Goal: Task Accomplishment & Management: Use online tool/utility

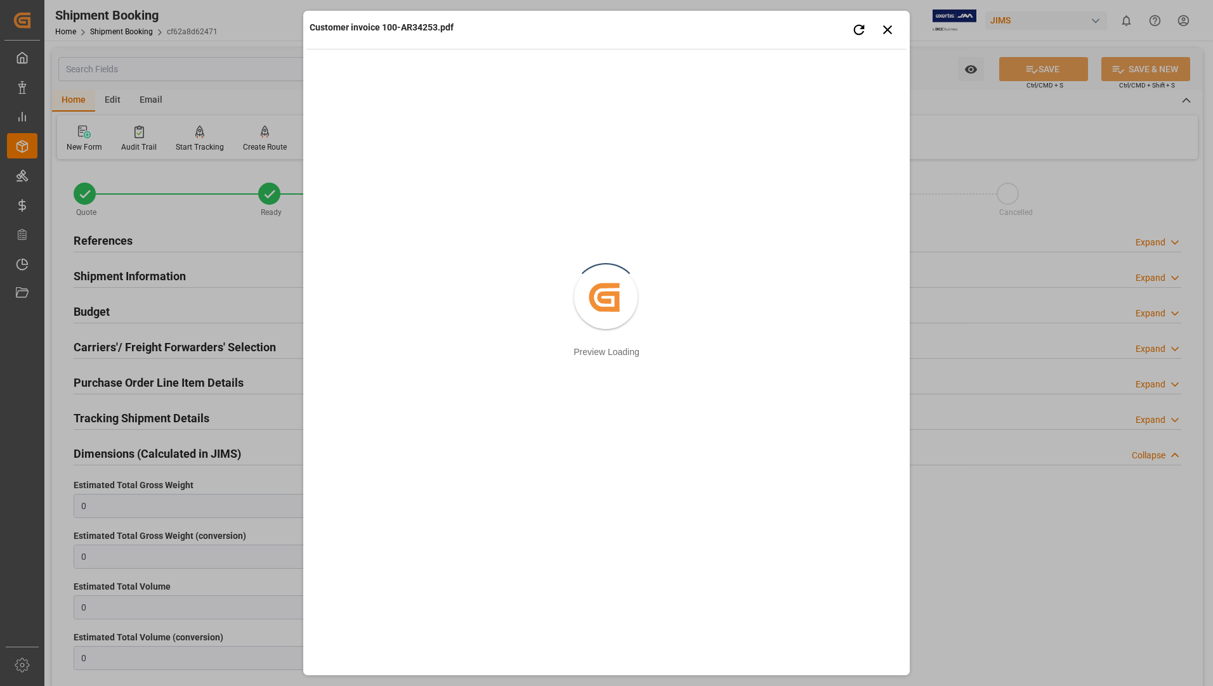
scroll to position [854, 0]
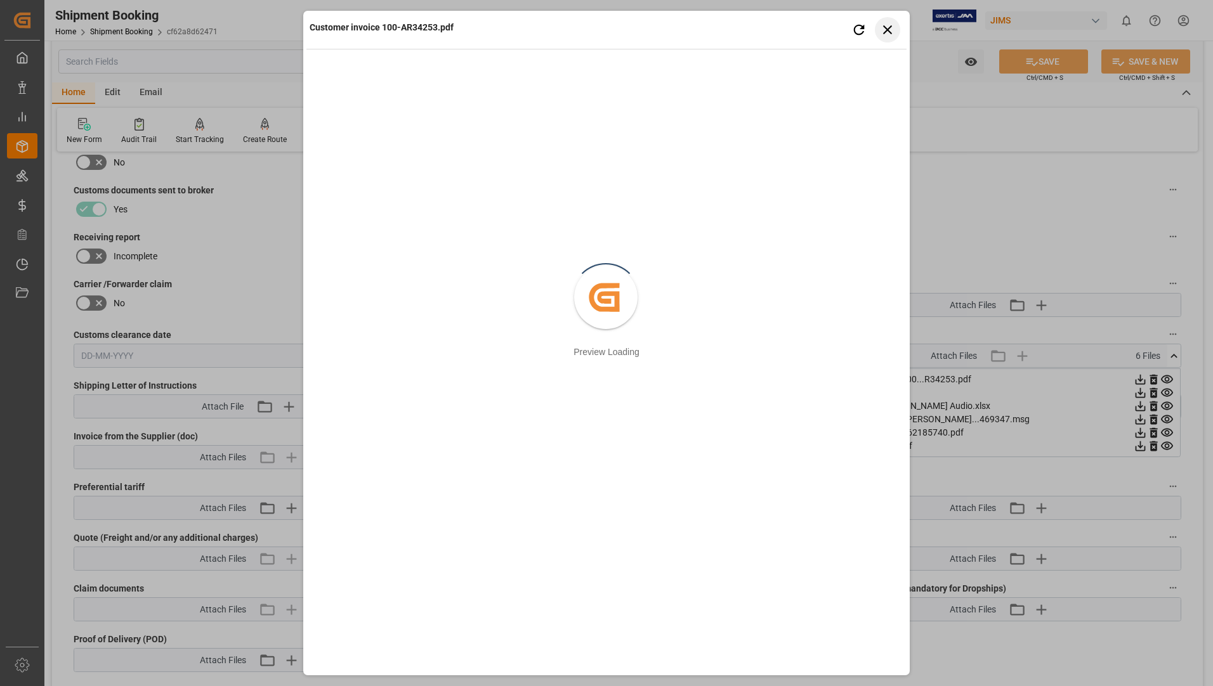
click at [891, 27] on icon "button" at bounding box center [888, 30] width 16 height 16
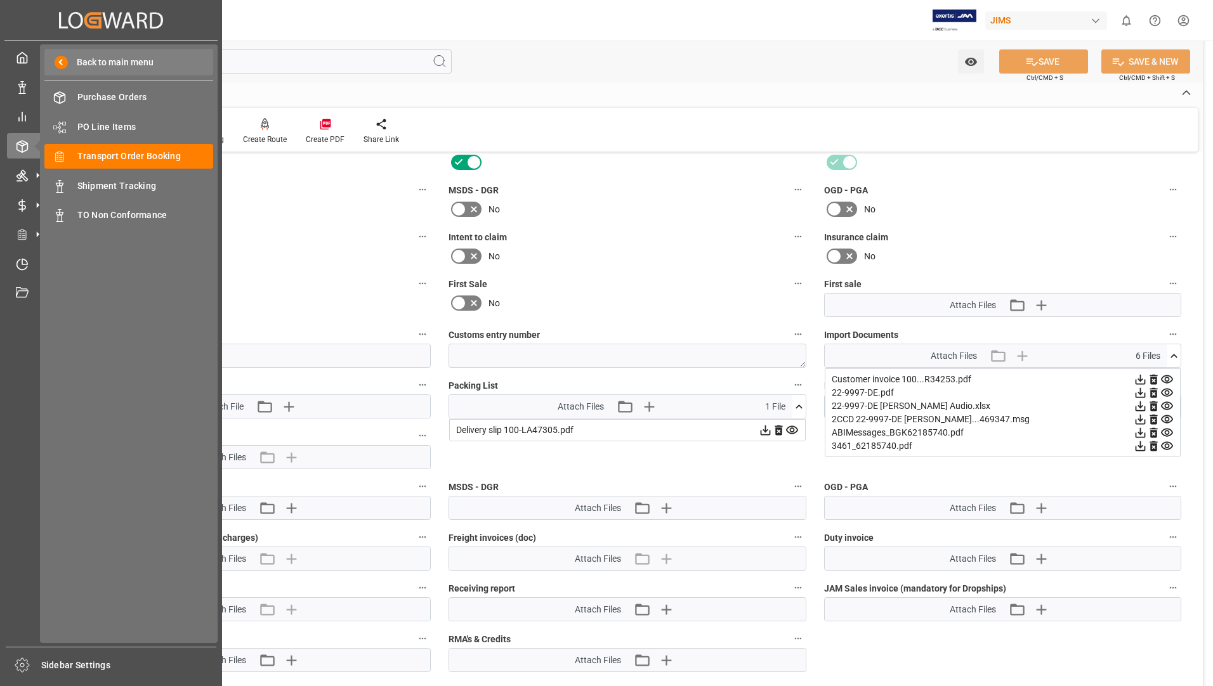
click at [86, 67] on span "Back to main menu" at bounding box center [111, 62] width 86 height 13
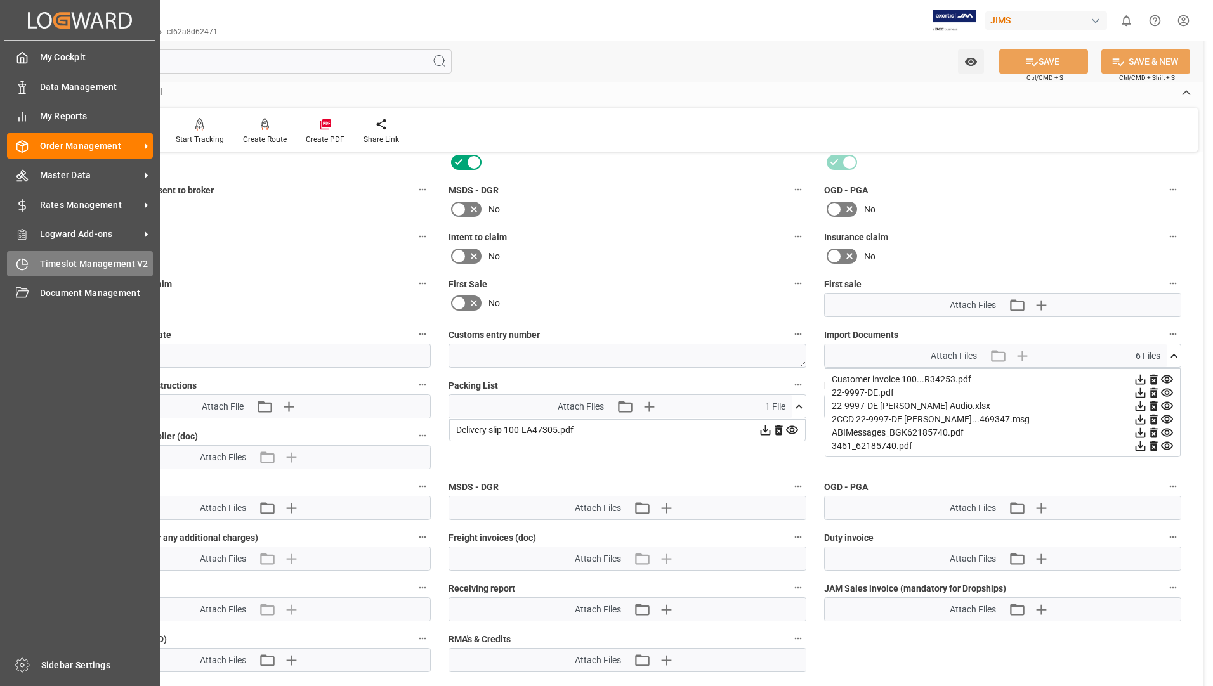
click at [70, 259] on span "Timeslot Management V2" at bounding box center [97, 264] width 114 height 13
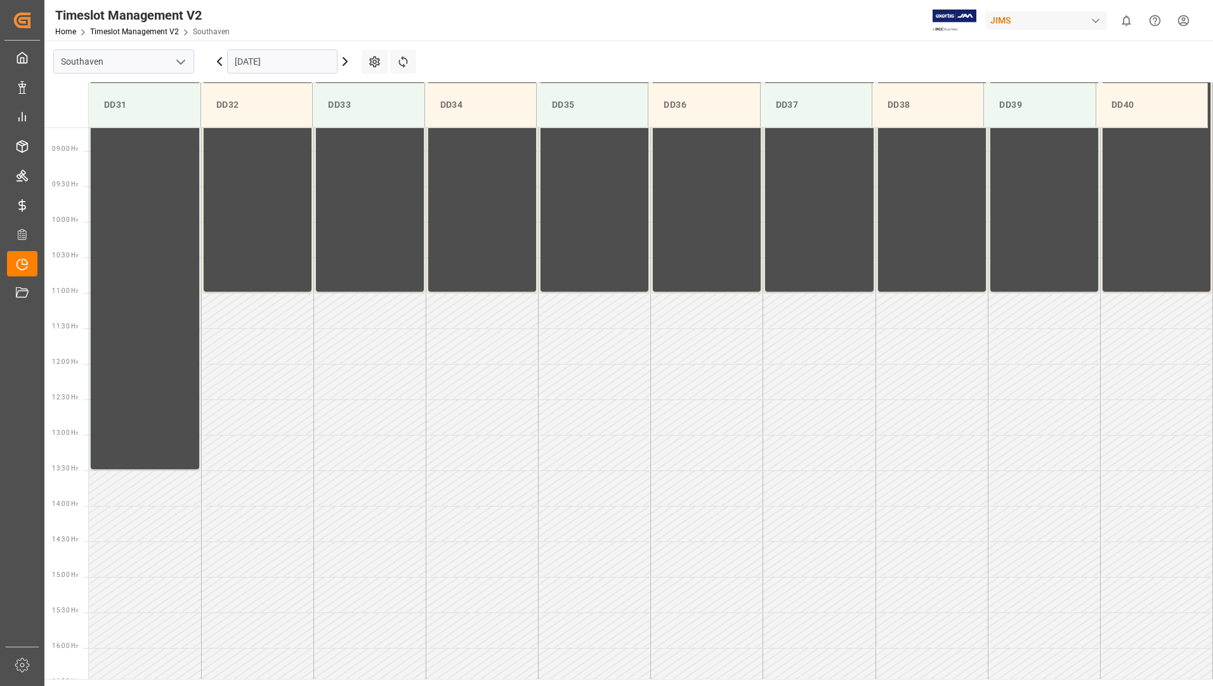
scroll to position [631, 0]
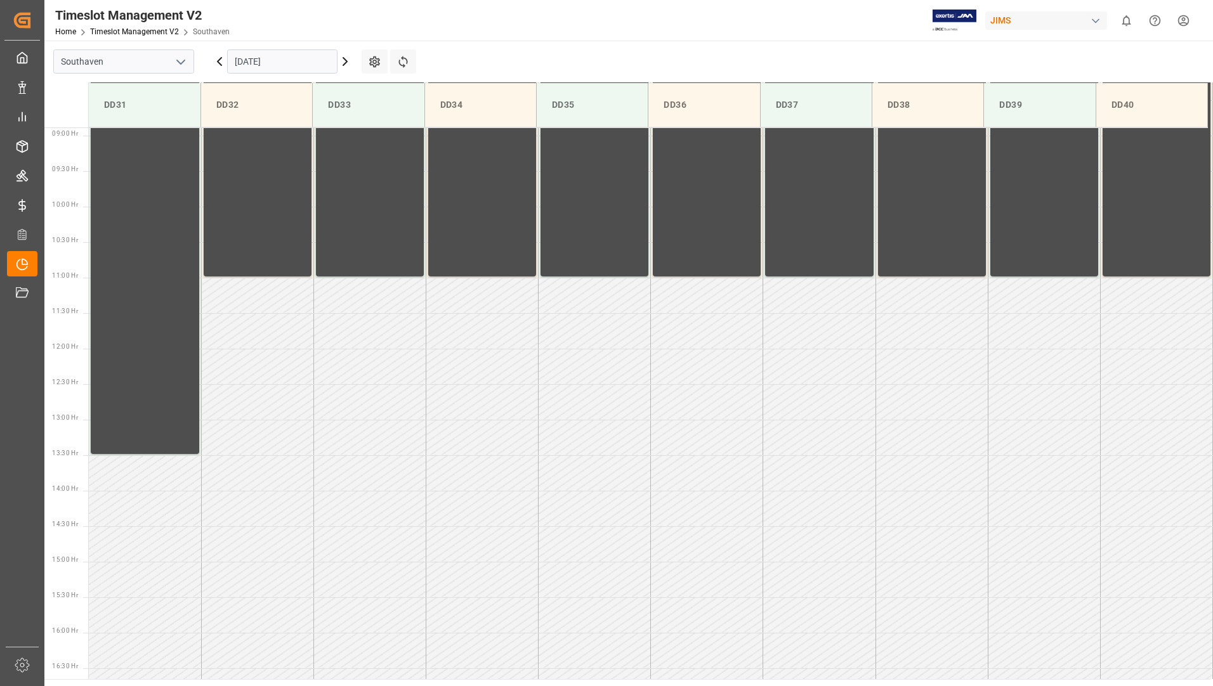
click at [277, 56] on input "[DATE]" at bounding box center [282, 61] width 110 height 24
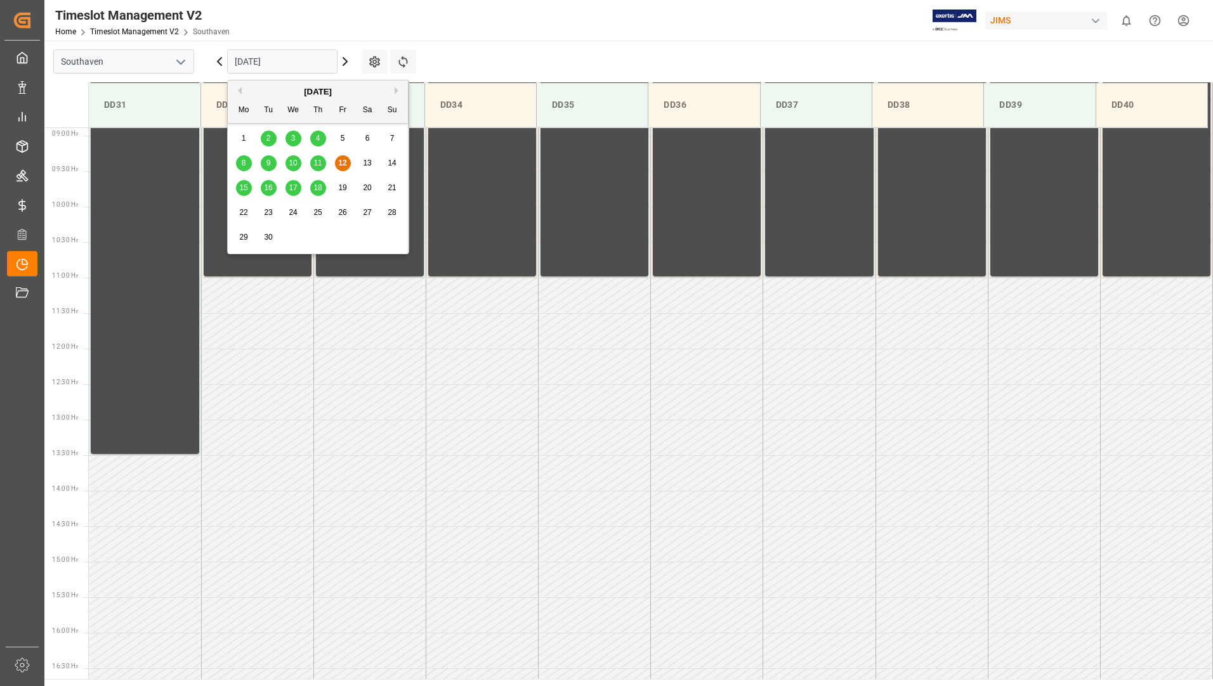
click at [242, 183] on div "15" at bounding box center [244, 188] width 16 height 15
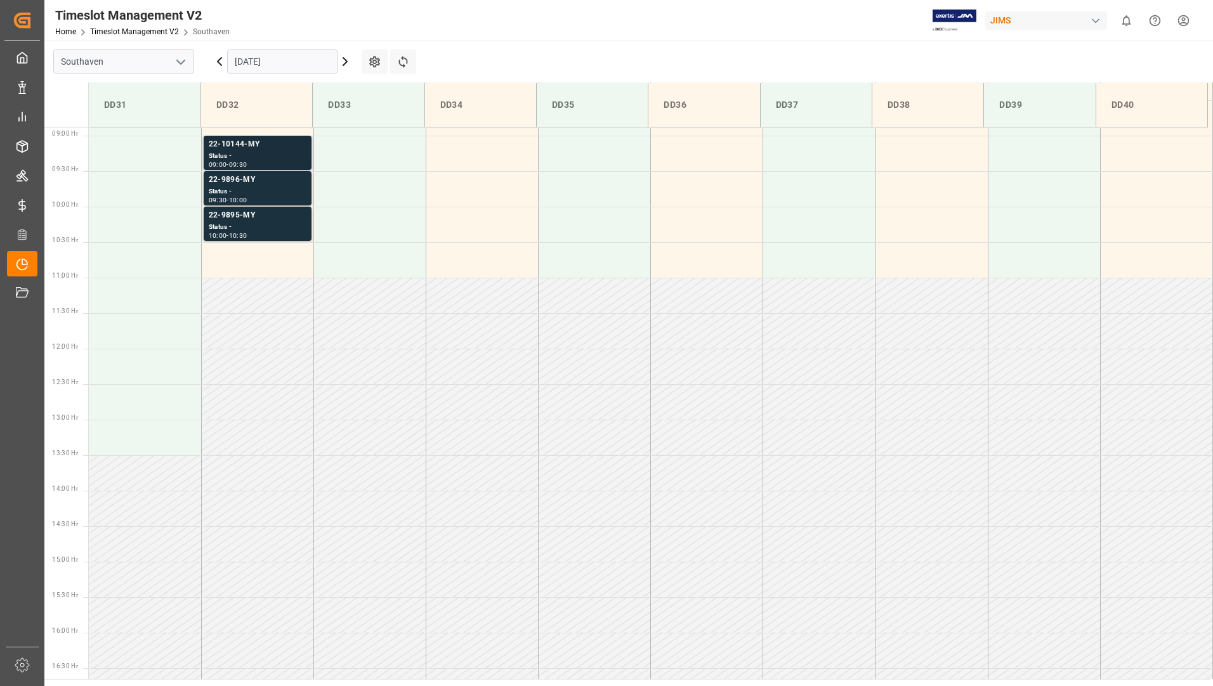
click at [264, 145] on div "22-10144-MY" at bounding box center [258, 144] width 98 height 13
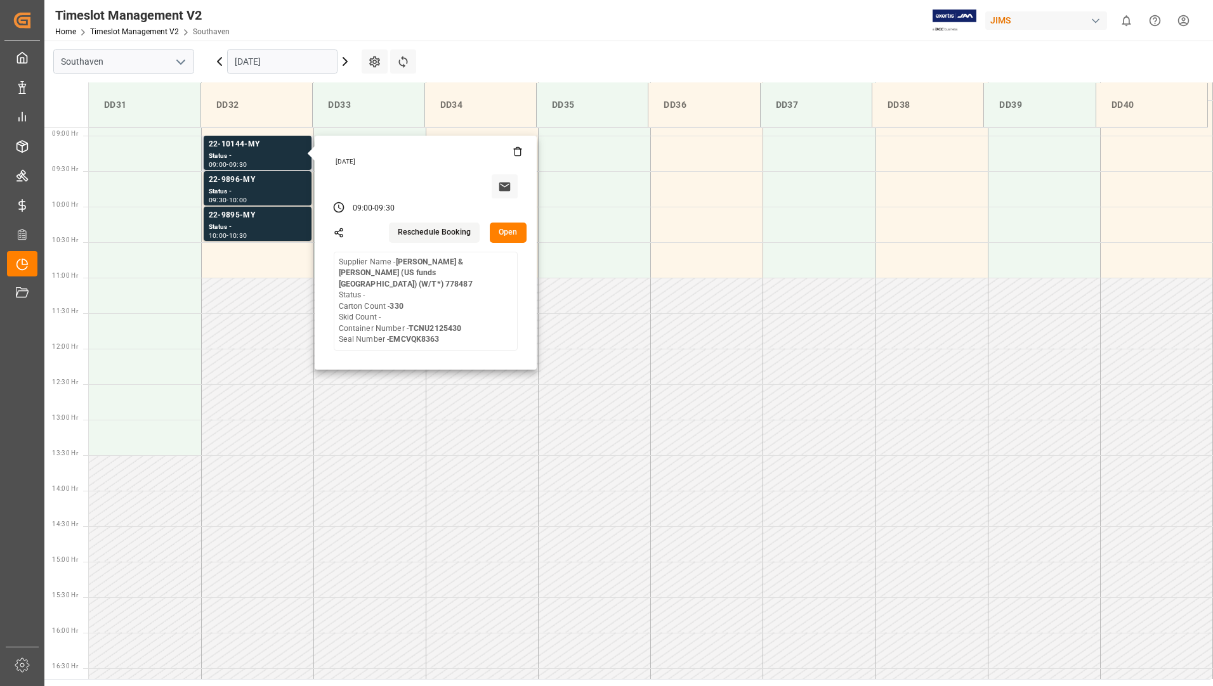
click at [504, 230] on button "Open" at bounding box center [508, 233] width 37 height 20
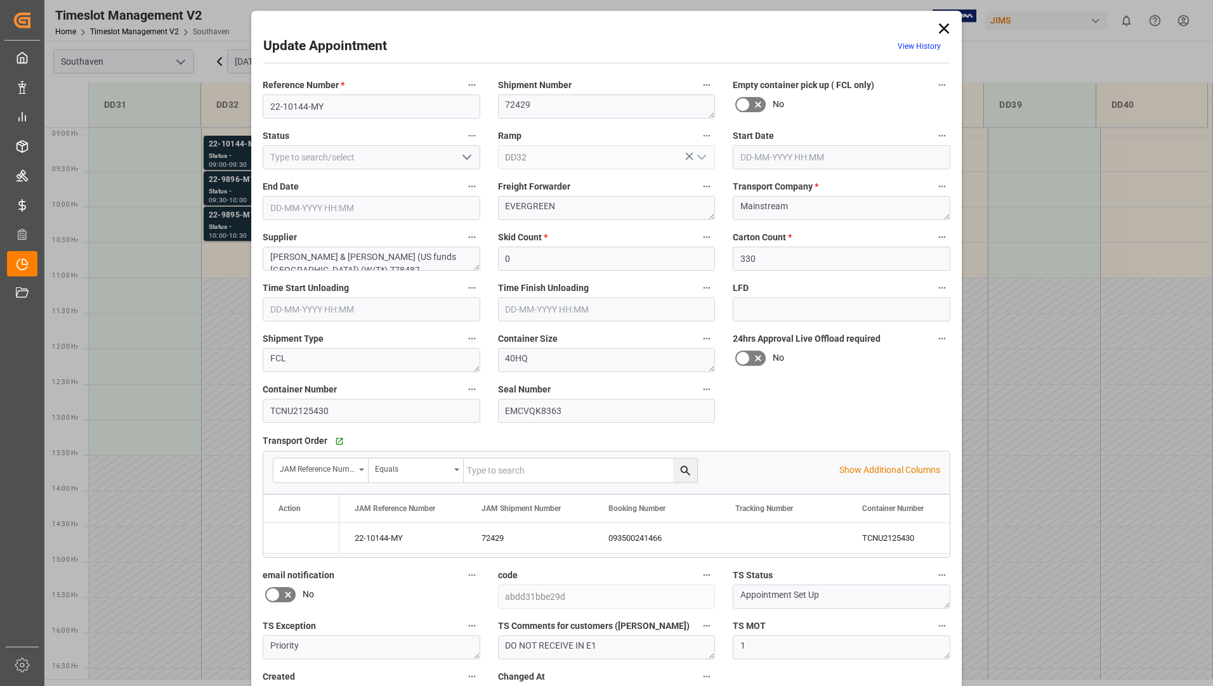
type input "[DATE] 09:00"
type input "[DATE] 09:30"
type input "[DATE] 14:55"
drag, startPoint x: 265, startPoint y: 107, endPoint x: 324, endPoint y: 100, distance: 59.5
click at [324, 100] on input "22-10144-MY" at bounding box center [372, 107] width 218 height 24
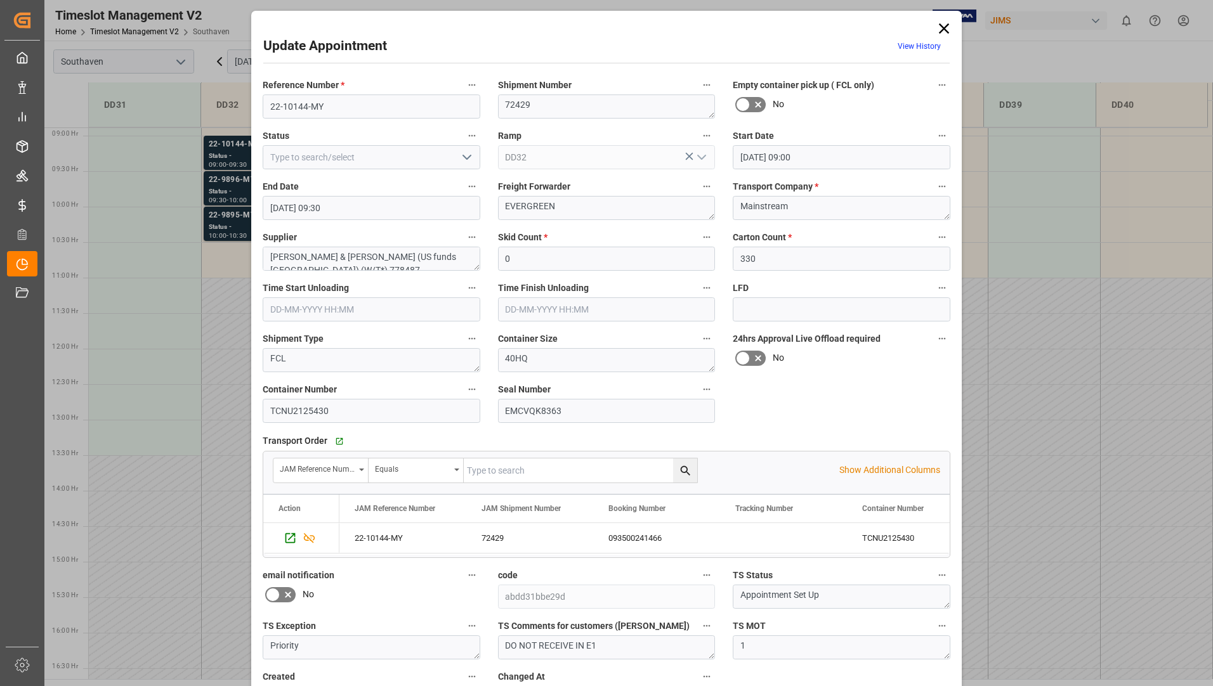
click at [942, 27] on icon at bounding box center [944, 29] width 18 height 18
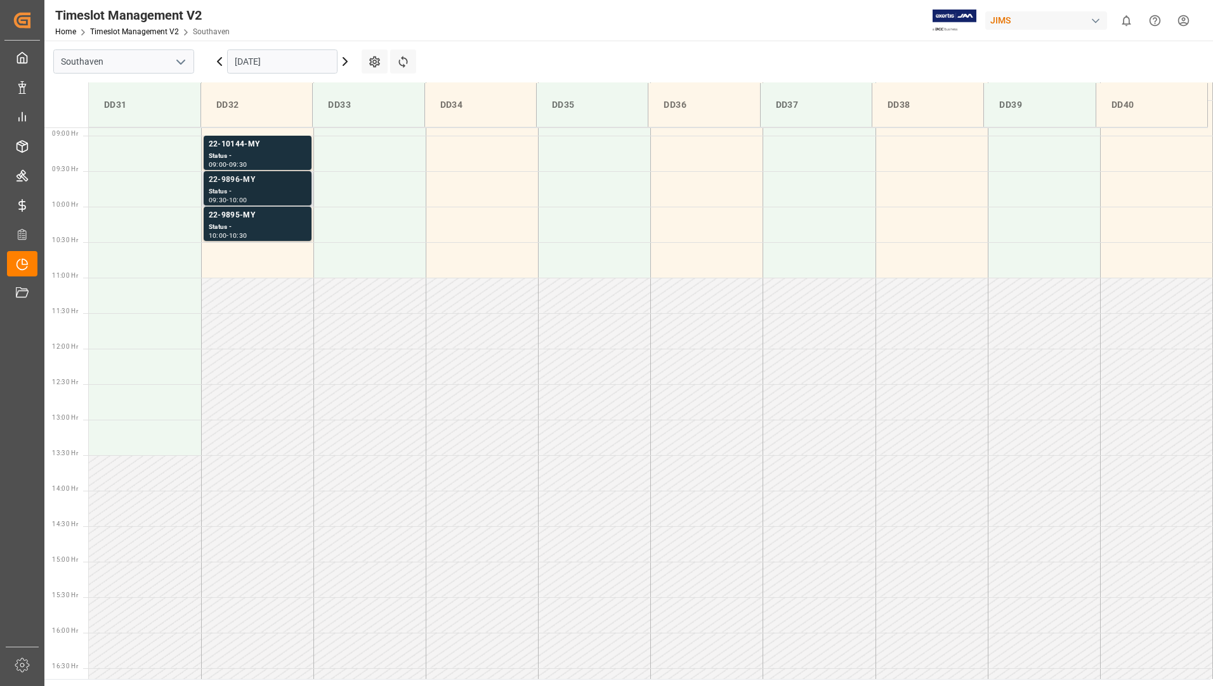
click at [305, 188] on div "Status -" at bounding box center [258, 191] width 98 height 11
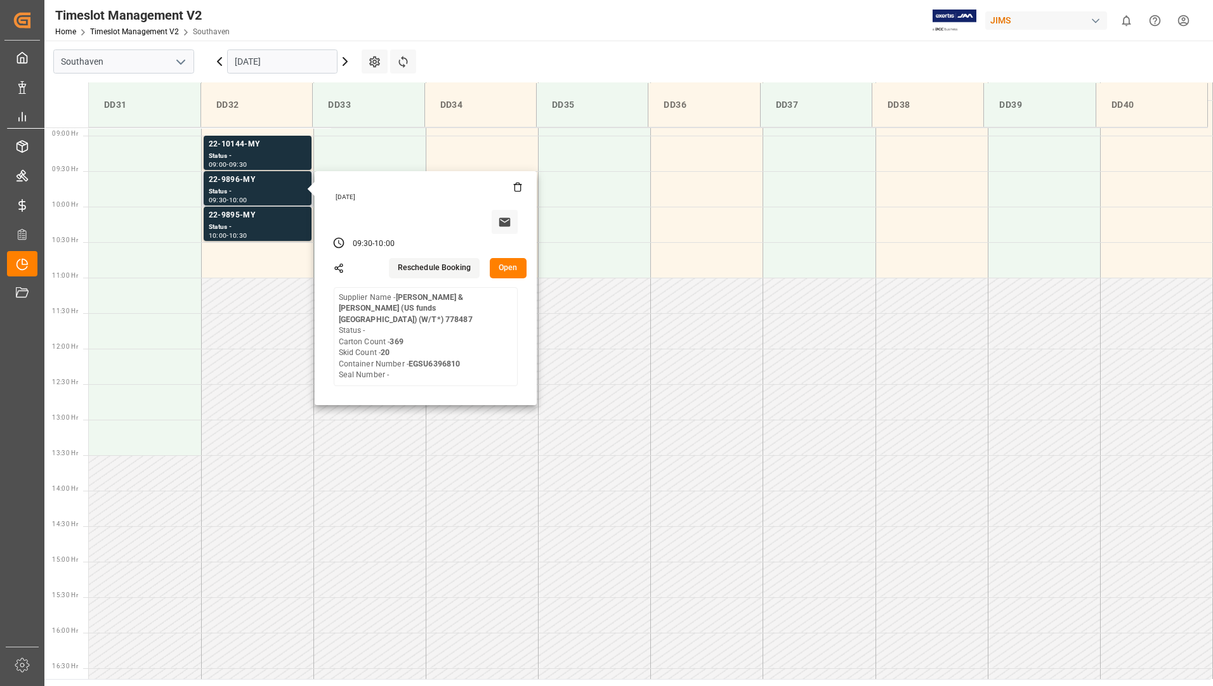
click at [499, 263] on button "Open" at bounding box center [508, 268] width 37 height 20
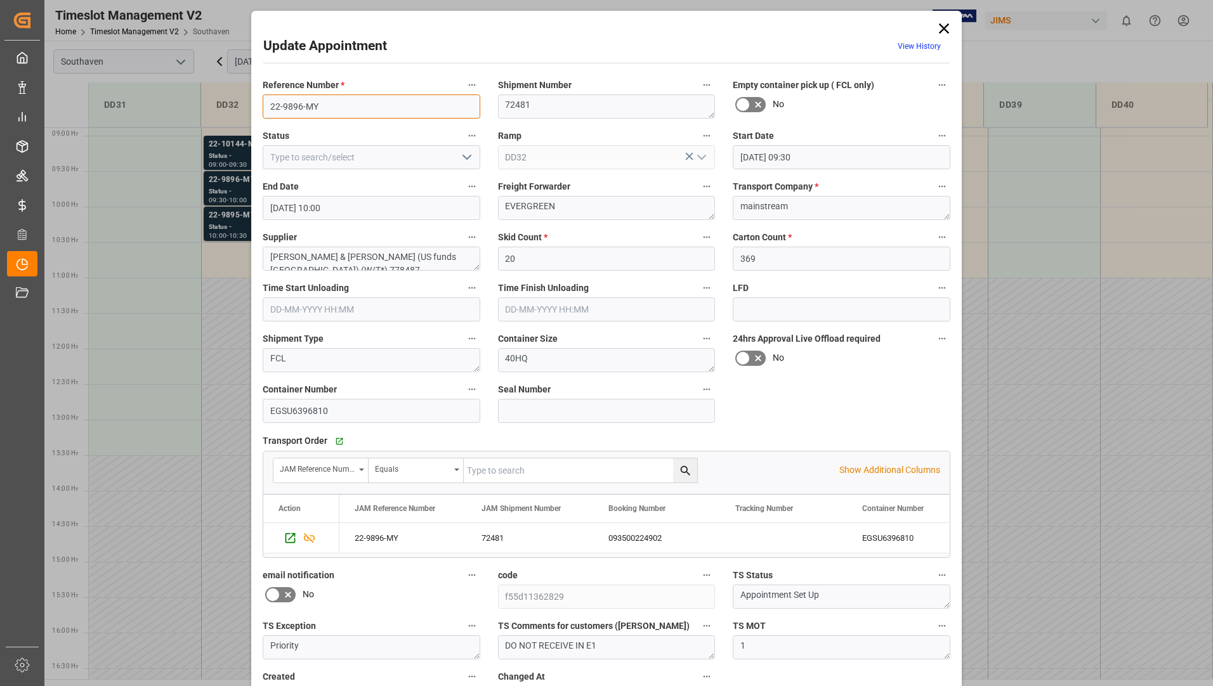
drag, startPoint x: 266, startPoint y: 105, endPoint x: 333, endPoint y: 112, distance: 66.9
click at [333, 112] on input "22-9896-MY" at bounding box center [372, 107] width 218 height 24
click at [943, 29] on icon at bounding box center [944, 29] width 18 height 18
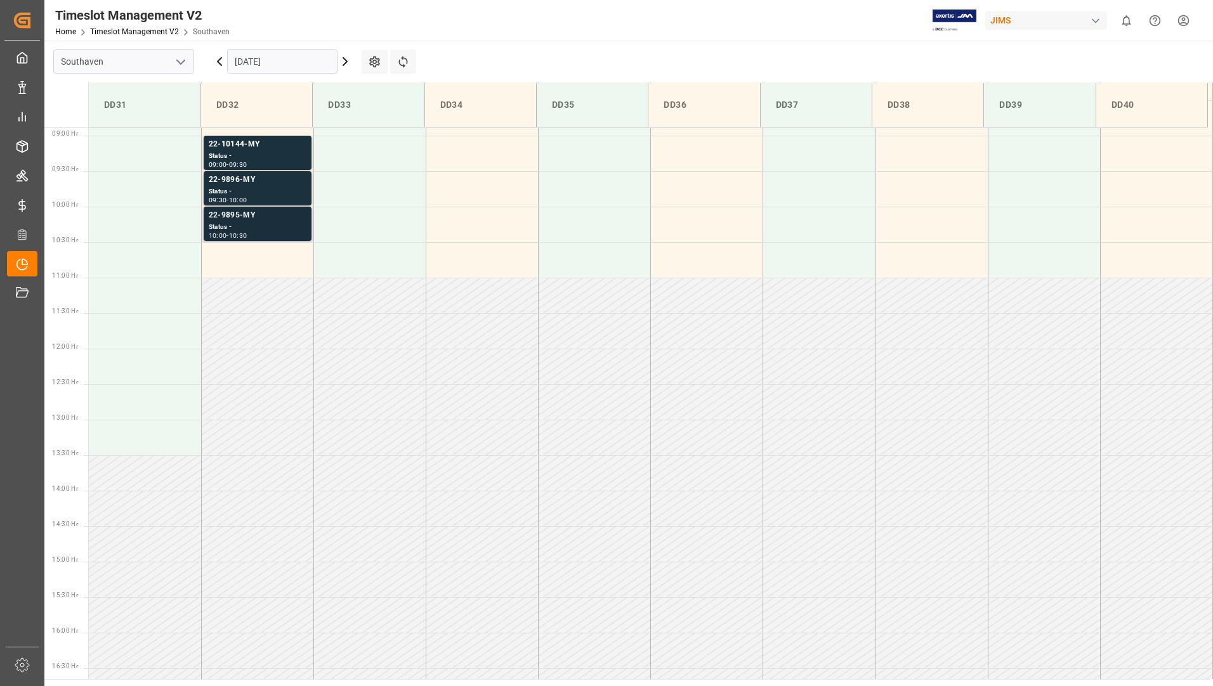
click at [268, 227] on div "Status -" at bounding box center [258, 227] width 98 height 11
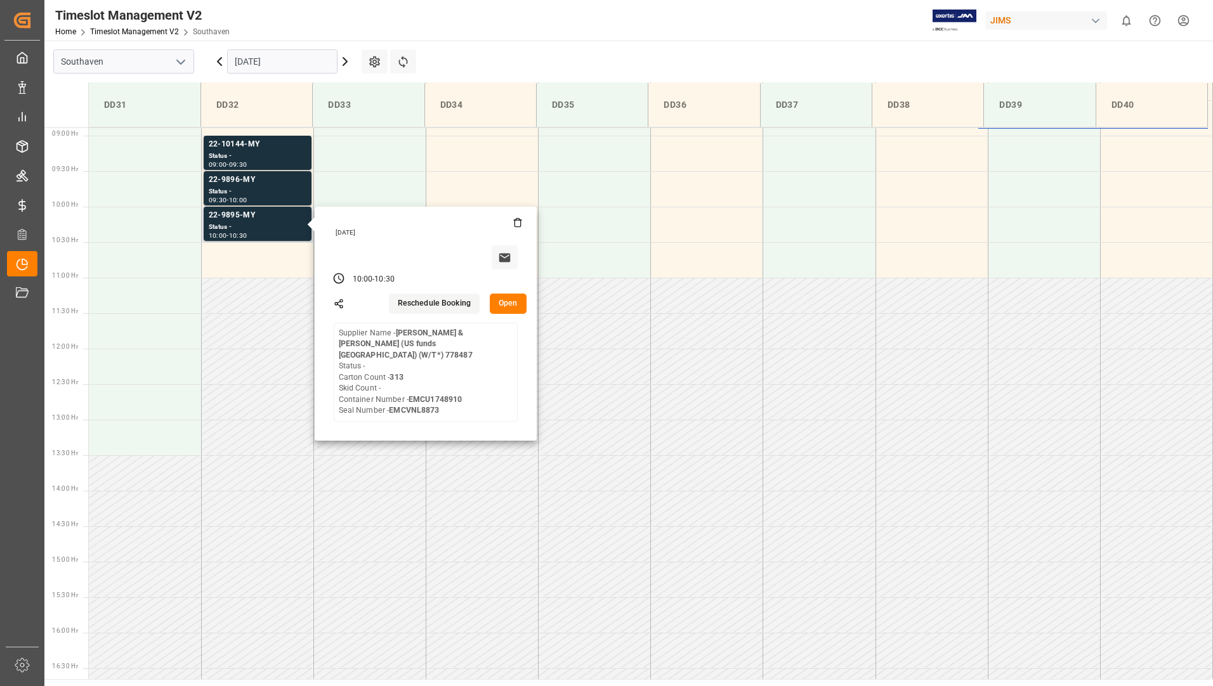
click at [504, 296] on button "Open" at bounding box center [508, 304] width 37 height 20
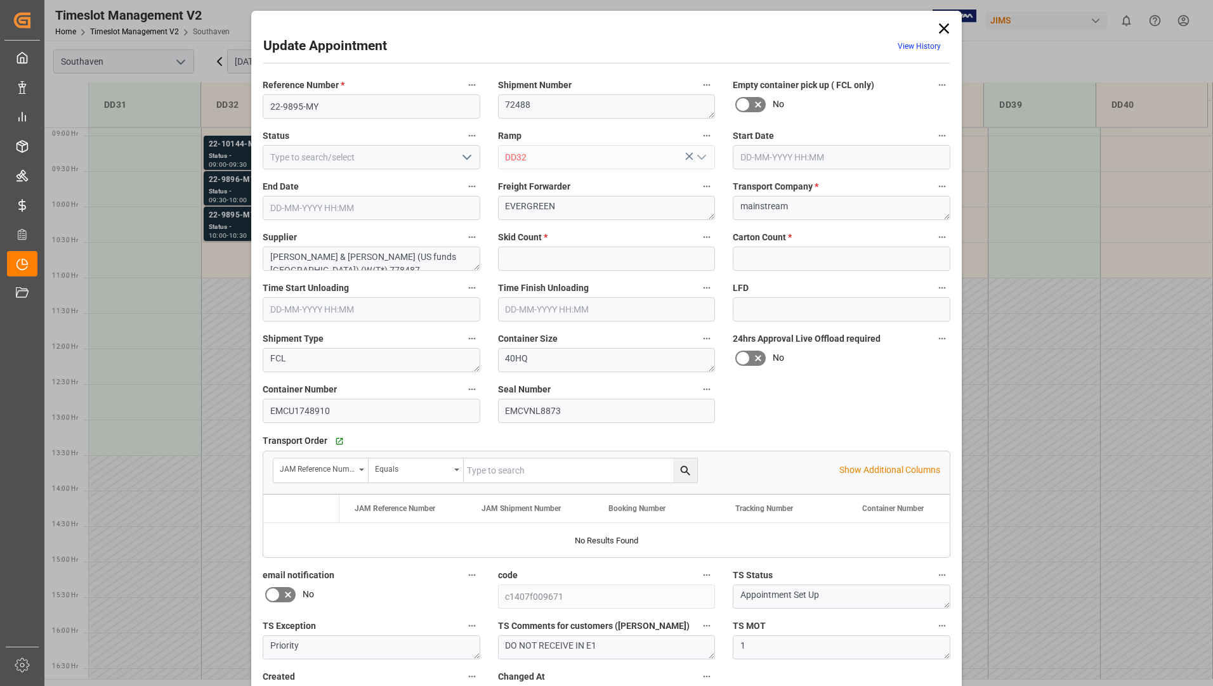
type input "0"
type input "313"
type input "[DATE] 10:00"
type input "[DATE] 10:30"
type input "[DATE] 14:42"
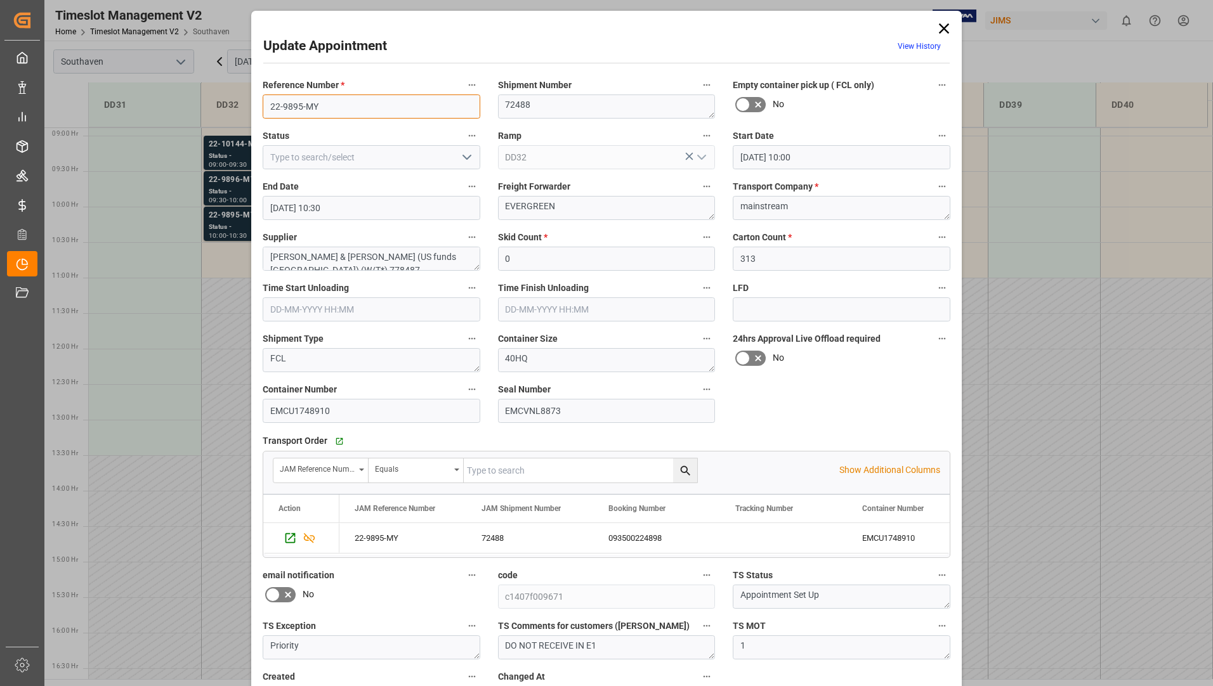
drag, startPoint x: 266, startPoint y: 106, endPoint x: 318, endPoint y: 111, distance: 51.6
click at [318, 111] on input "22-9895-MY" at bounding box center [372, 107] width 218 height 24
click at [945, 29] on icon at bounding box center [944, 29] width 18 height 18
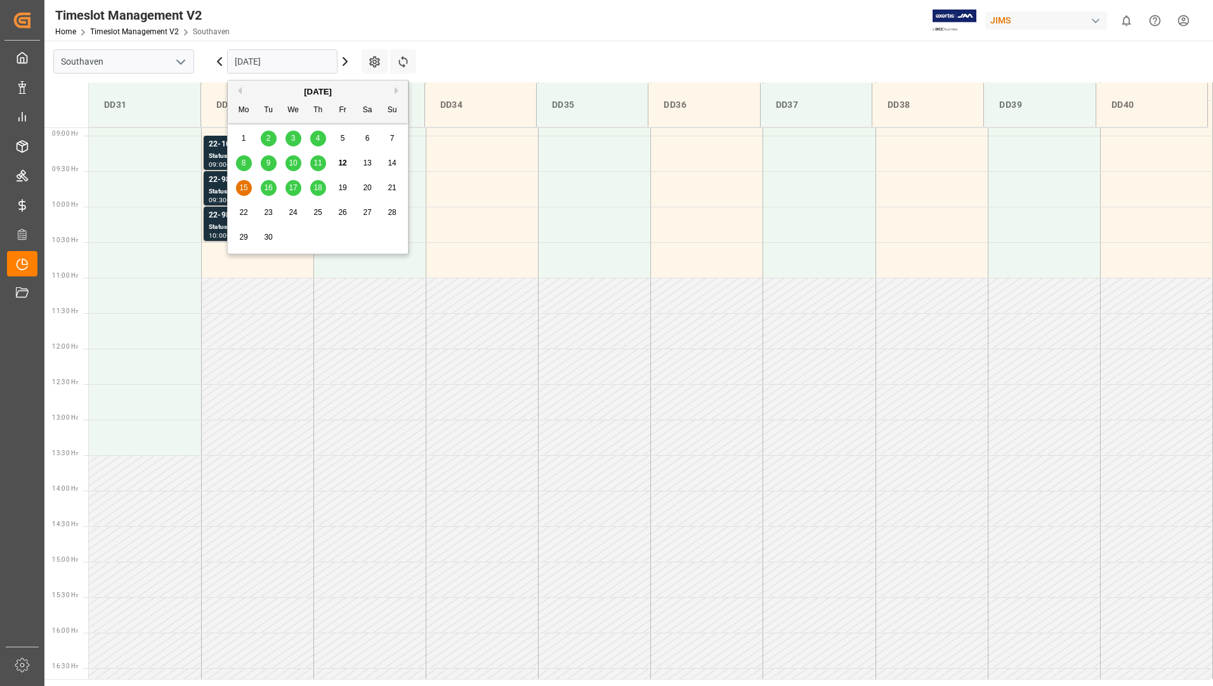
click at [292, 55] on input "[DATE]" at bounding box center [282, 61] width 110 height 24
click at [269, 186] on span "16" at bounding box center [268, 187] width 8 height 9
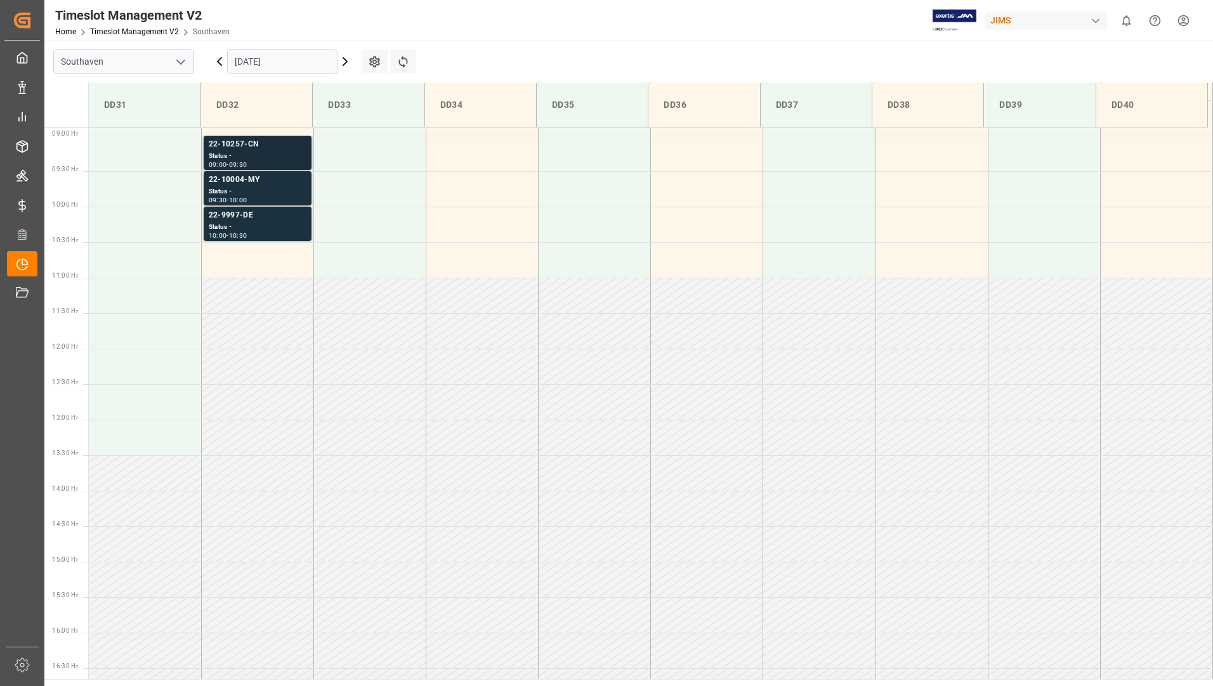
click at [261, 159] on div "Status -" at bounding box center [258, 156] width 98 height 11
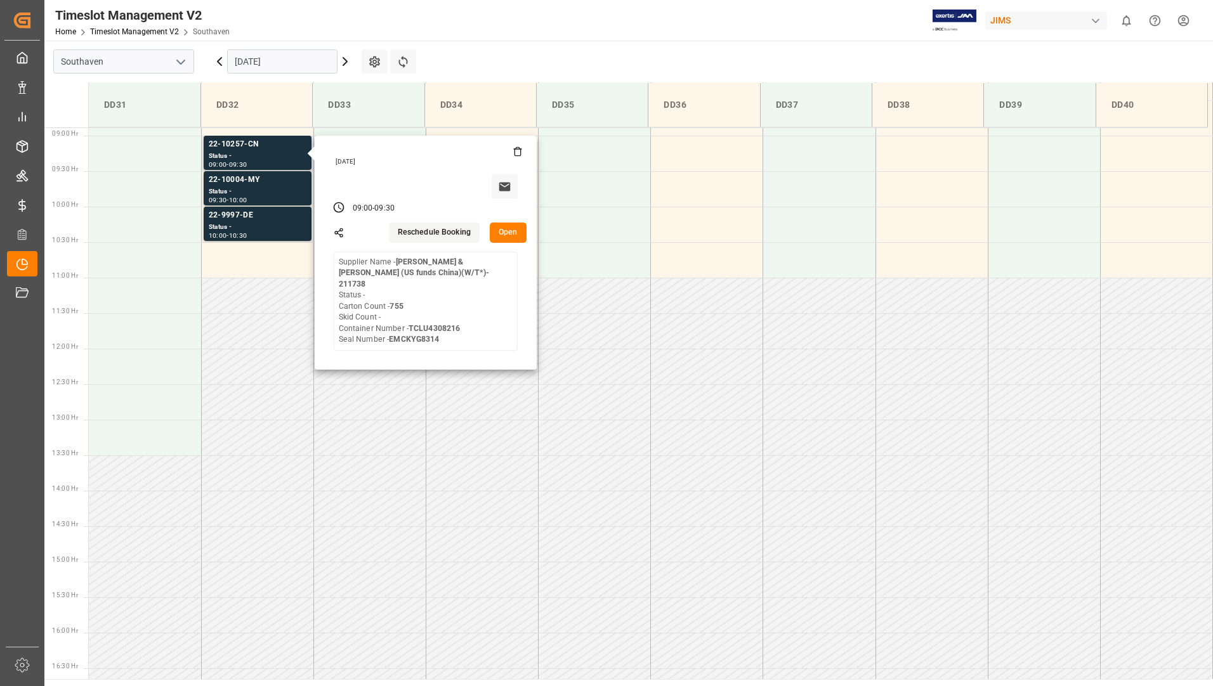
click at [509, 227] on button "Open" at bounding box center [508, 233] width 37 height 20
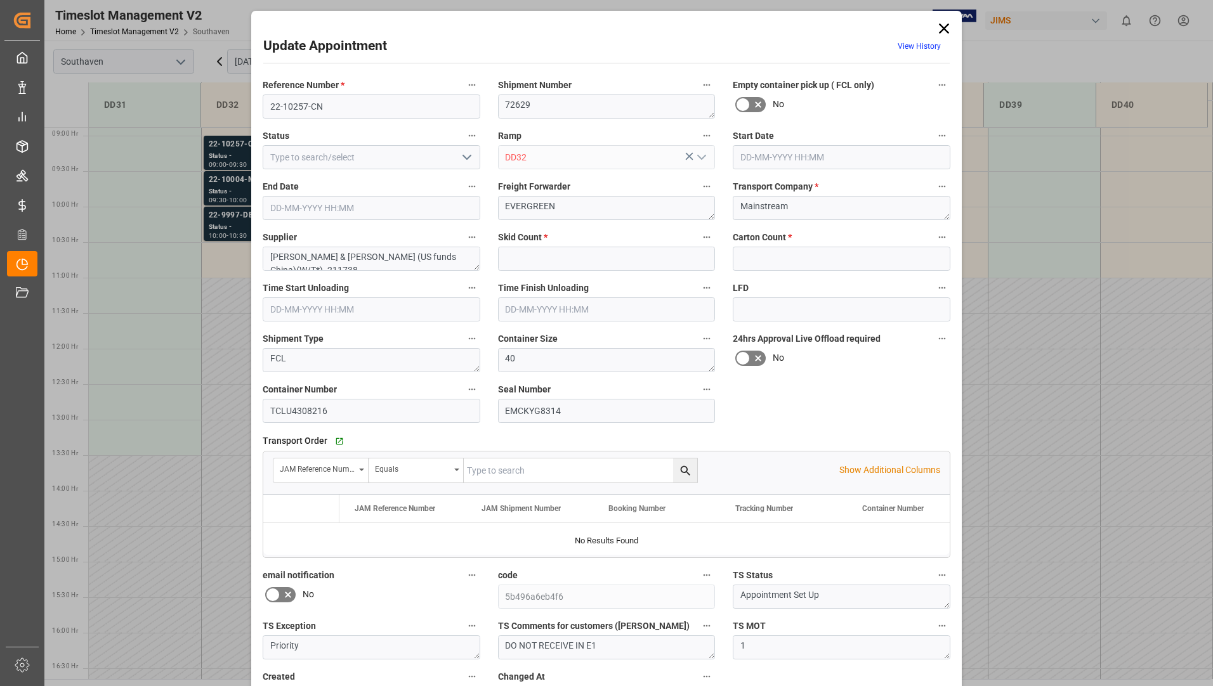
type input "0"
type input "755"
type input "[DATE] 09:00"
type input "[DATE] 09:30"
type input "[DATE] 14:57"
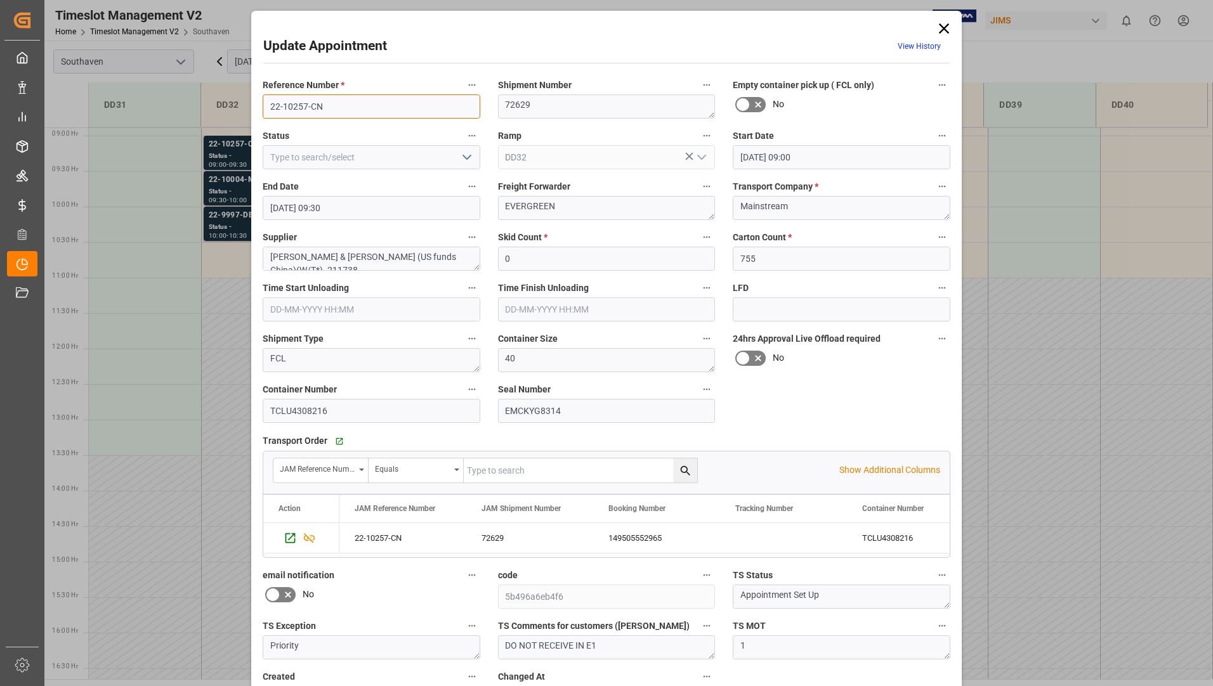
drag, startPoint x: 265, startPoint y: 108, endPoint x: 336, endPoint y: 108, distance: 71.0
click at [336, 108] on input "22-10257-CN" at bounding box center [372, 107] width 218 height 24
click at [946, 34] on icon at bounding box center [944, 29] width 18 height 18
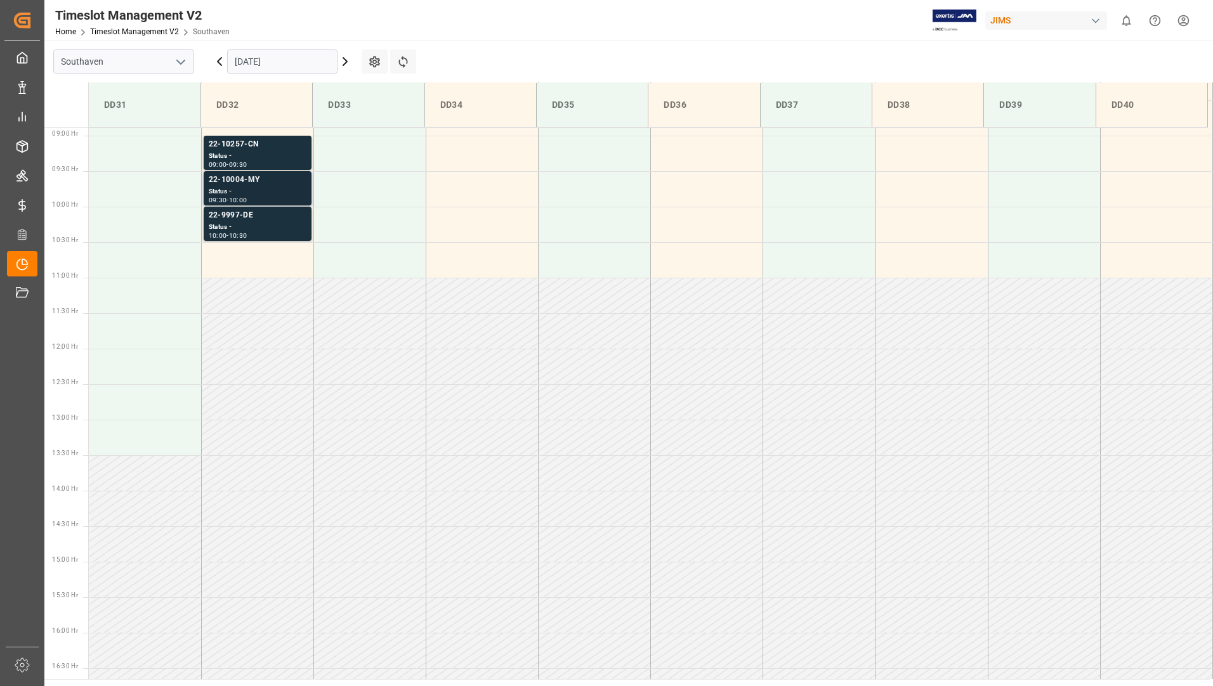
click at [277, 194] on div "Status -" at bounding box center [258, 191] width 98 height 11
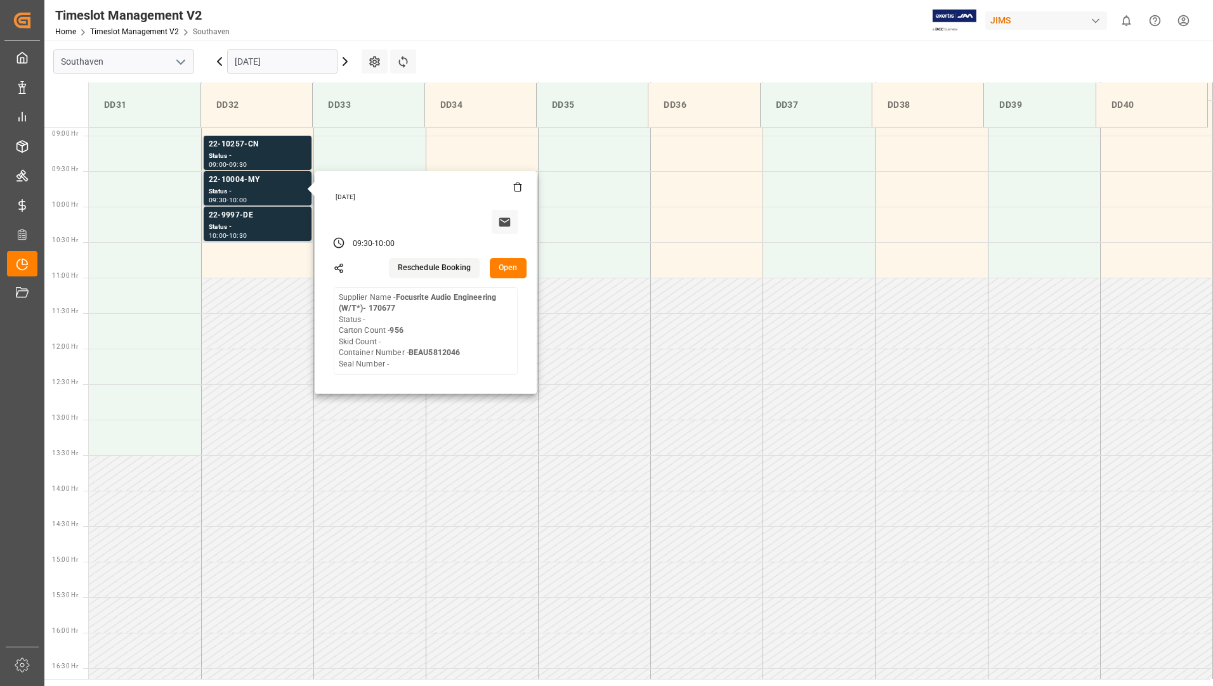
click at [503, 270] on button "Open" at bounding box center [508, 268] width 37 height 20
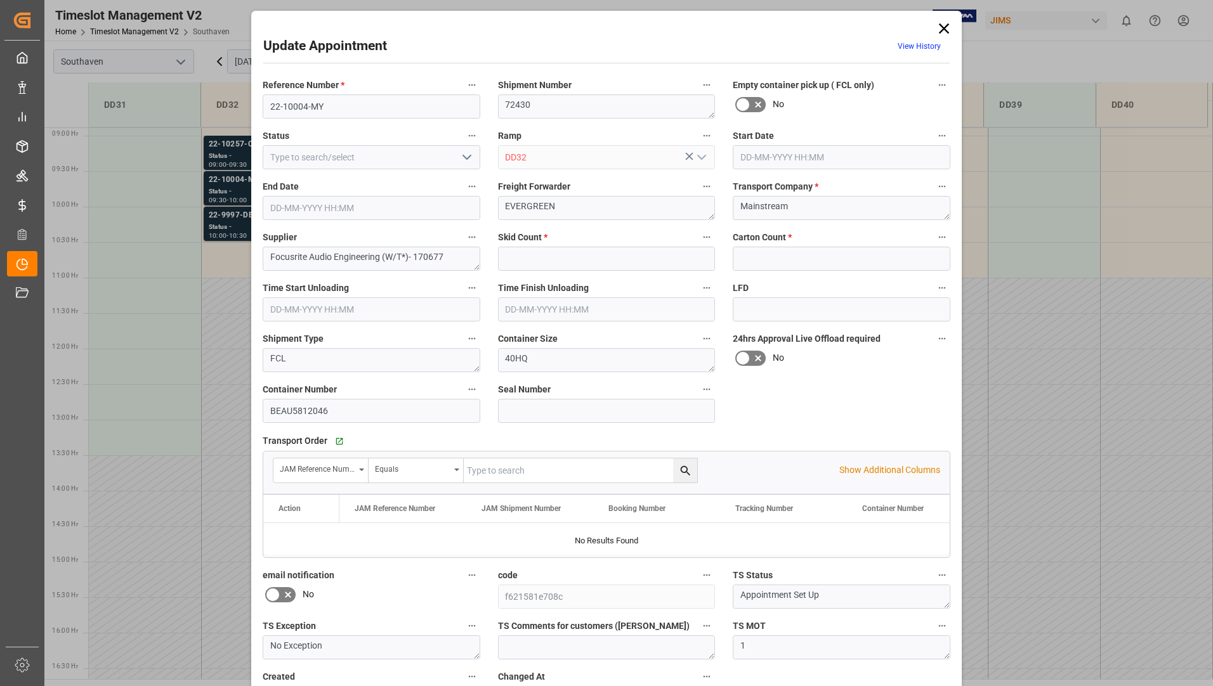
type input "0"
type input "956"
type input "[DATE] 09:30"
type input "[DATE] 10:00"
type input "[DATE] 14:52"
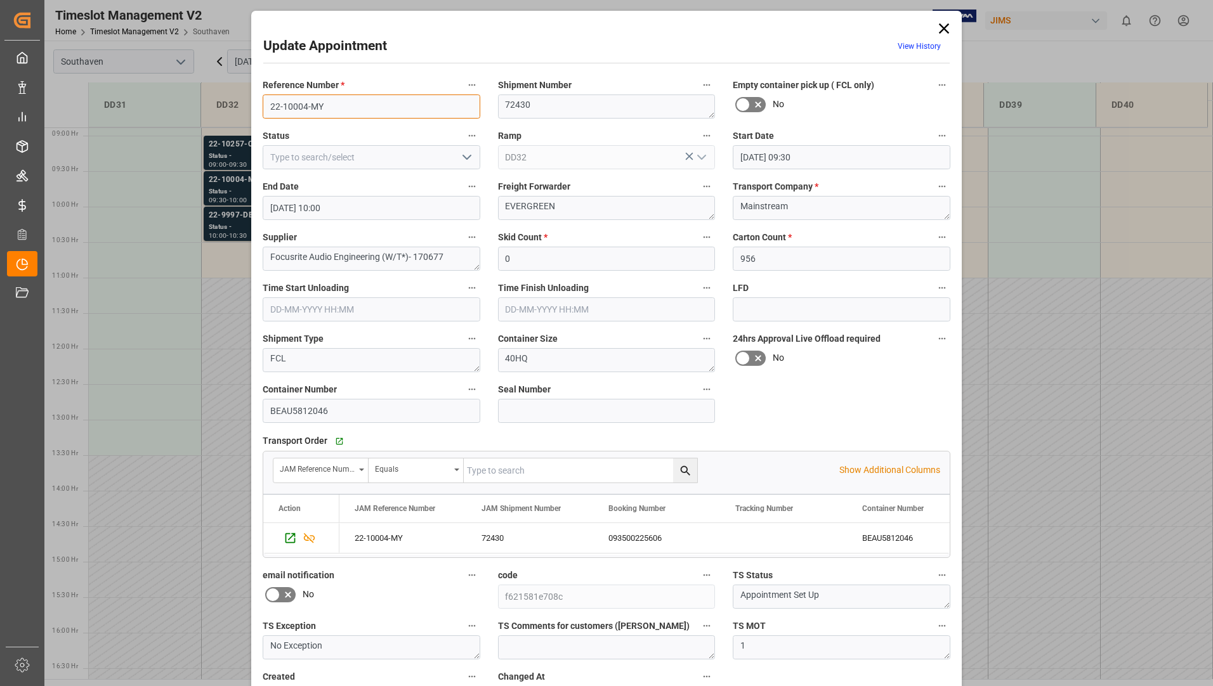
drag, startPoint x: 261, startPoint y: 102, endPoint x: 329, endPoint y: 102, distance: 67.9
click at [329, 102] on input "22-10004-MY" at bounding box center [372, 107] width 218 height 24
drag, startPoint x: 940, startPoint y: 27, endPoint x: 920, endPoint y: 34, distance: 21.7
click at [940, 27] on icon at bounding box center [944, 28] width 10 height 10
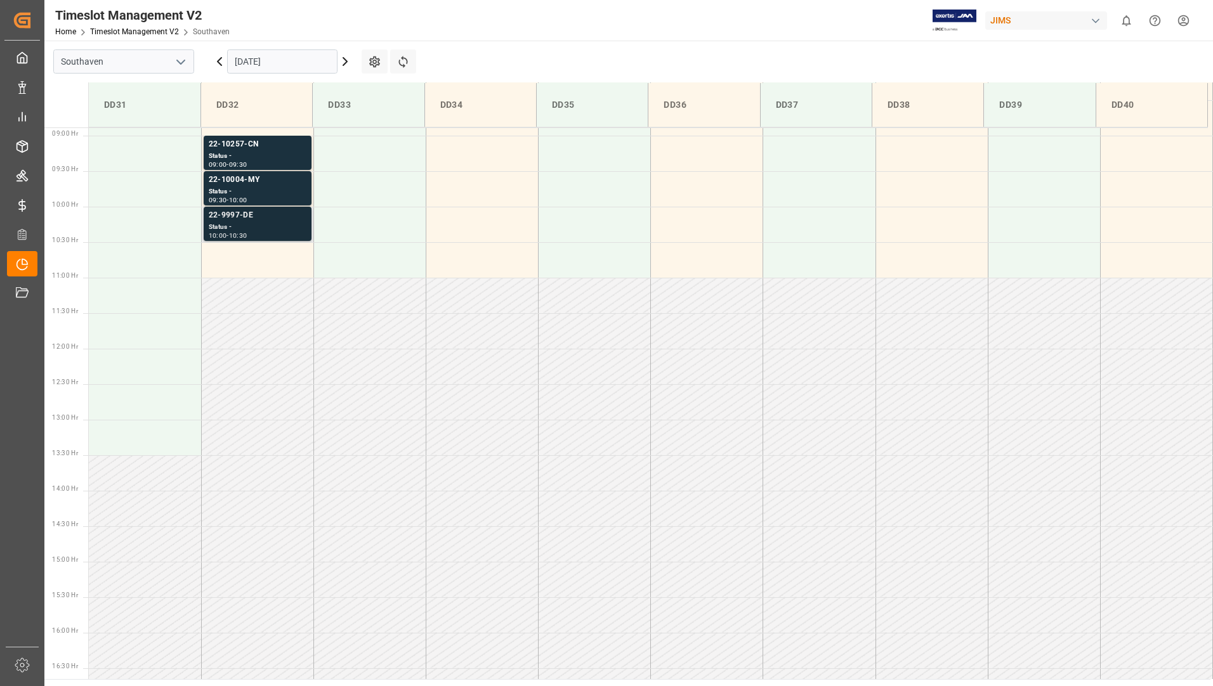
click at [254, 224] on div "Status -" at bounding box center [258, 227] width 98 height 11
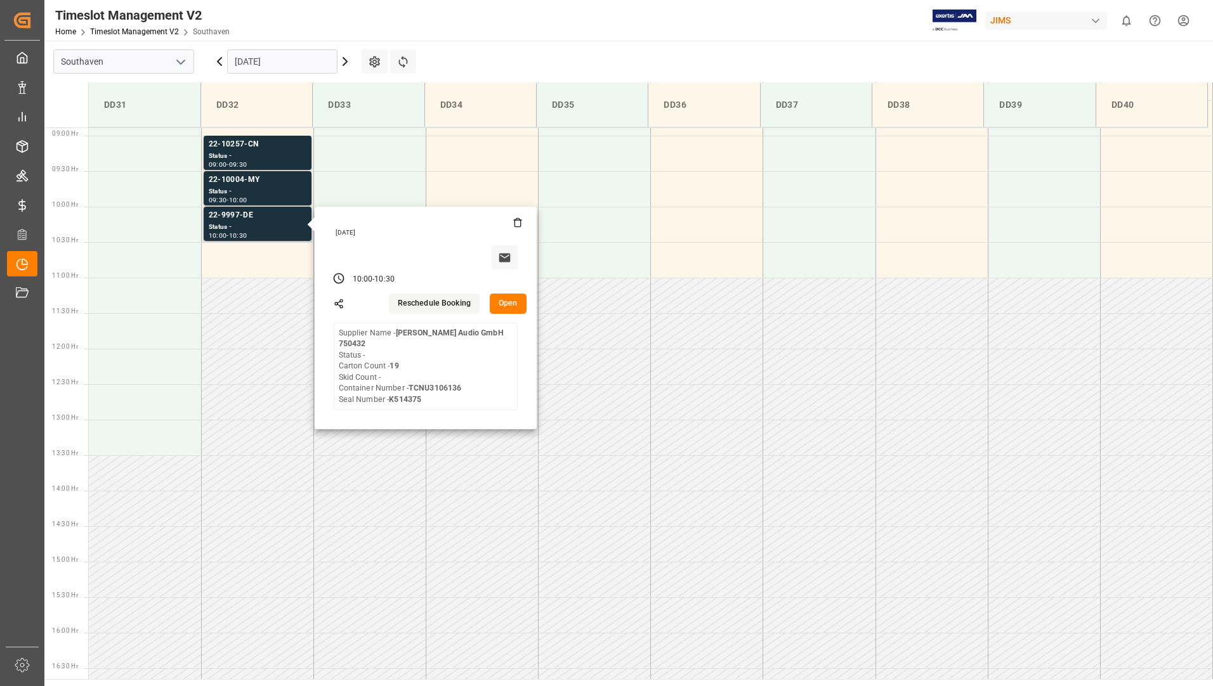
click at [506, 301] on button "Open" at bounding box center [508, 304] width 37 height 20
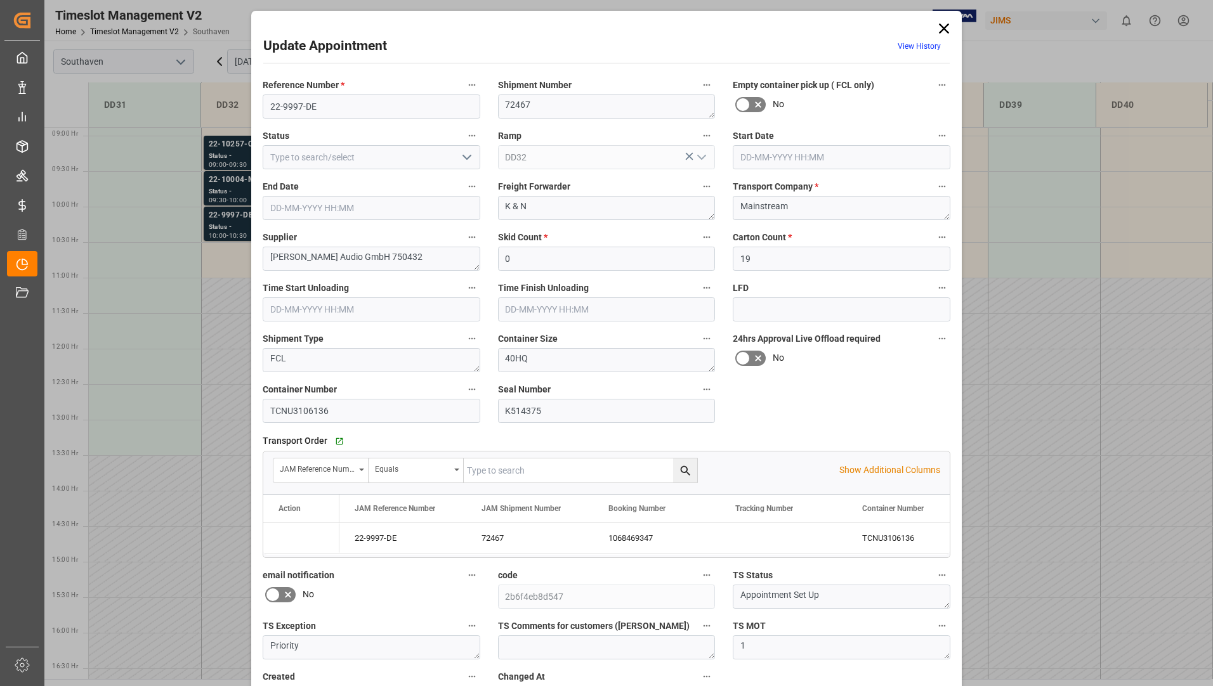
type input "[DATE] 10:00"
type input "[DATE] 10:30"
type input "[DATE] 14:39"
drag, startPoint x: 268, startPoint y: 108, endPoint x: 319, endPoint y: 108, distance: 51.4
click at [319, 108] on input "22-9997-DE" at bounding box center [372, 107] width 218 height 24
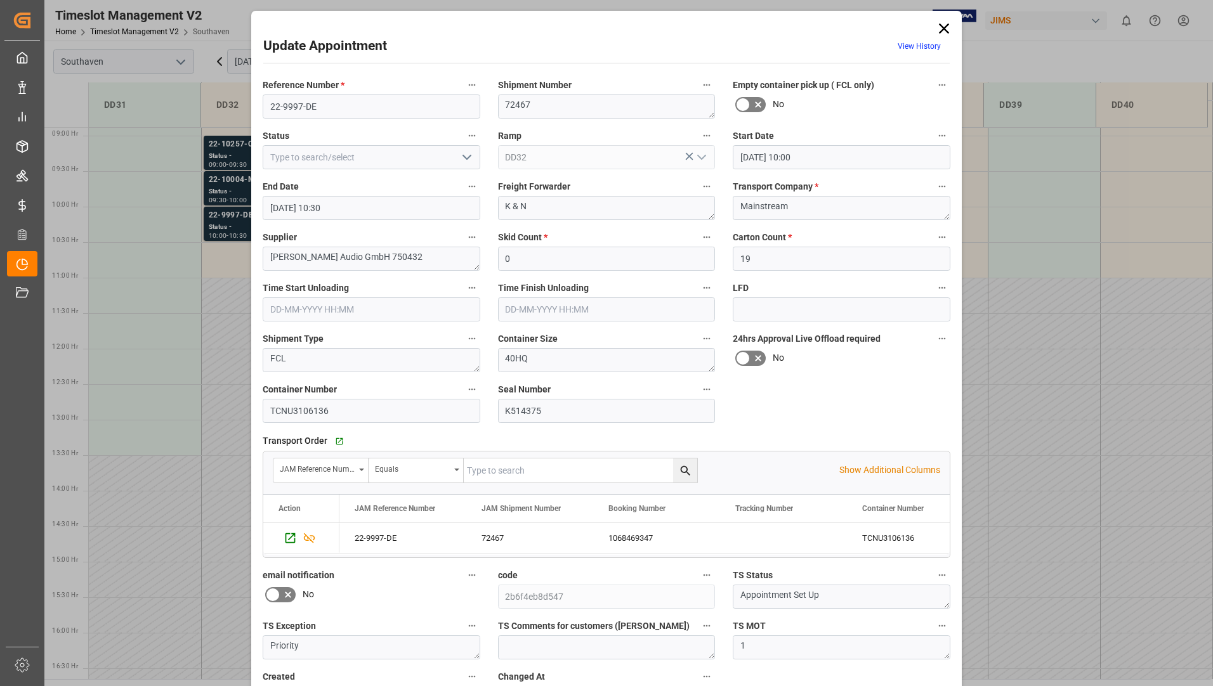
click at [946, 31] on icon at bounding box center [944, 29] width 18 height 18
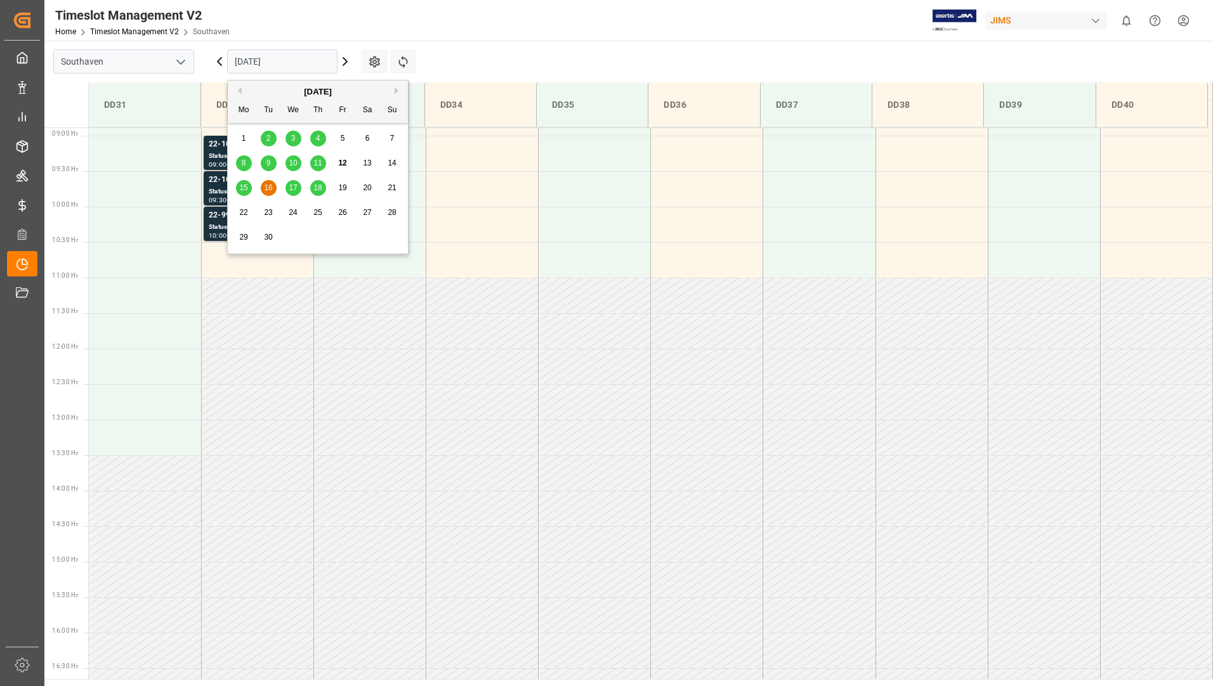
click at [270, 55] on input "[DATE]" at bounding box center [282, 61] width 110 height 24
click at [292, 187] on span "17" at bounding box center [293, 187] width 8 height 9
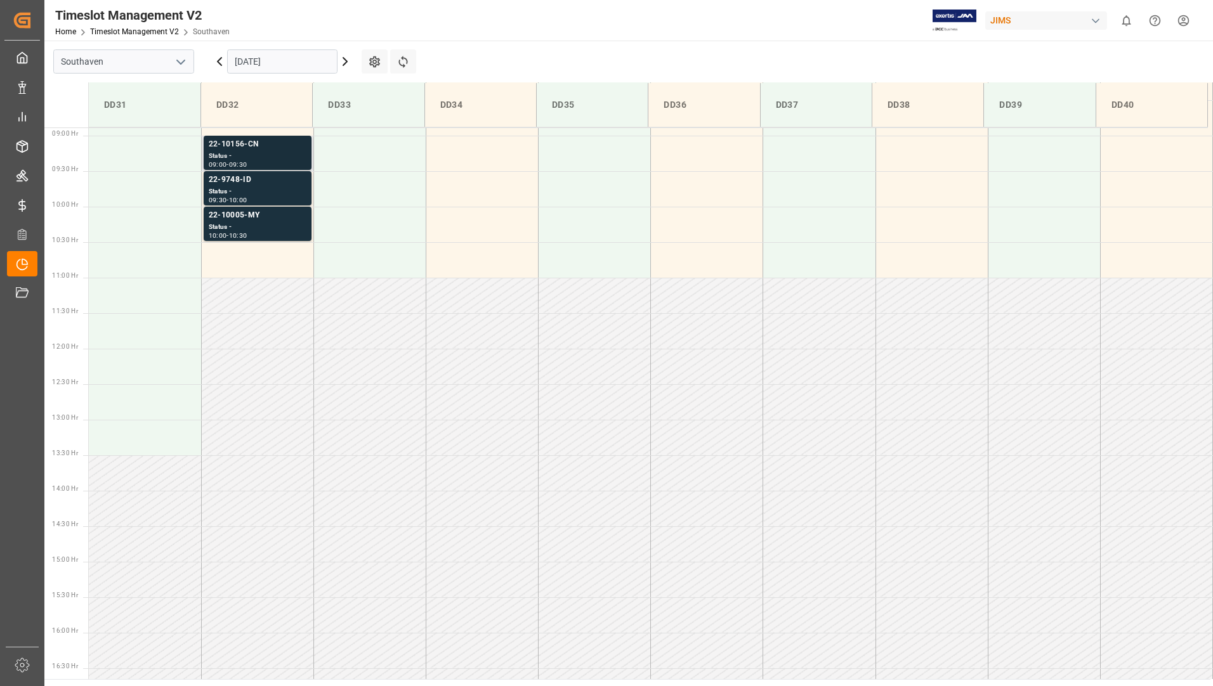
click at [273, 157] on div "Status -" at bounding box center [258, 156] width 98 height 11
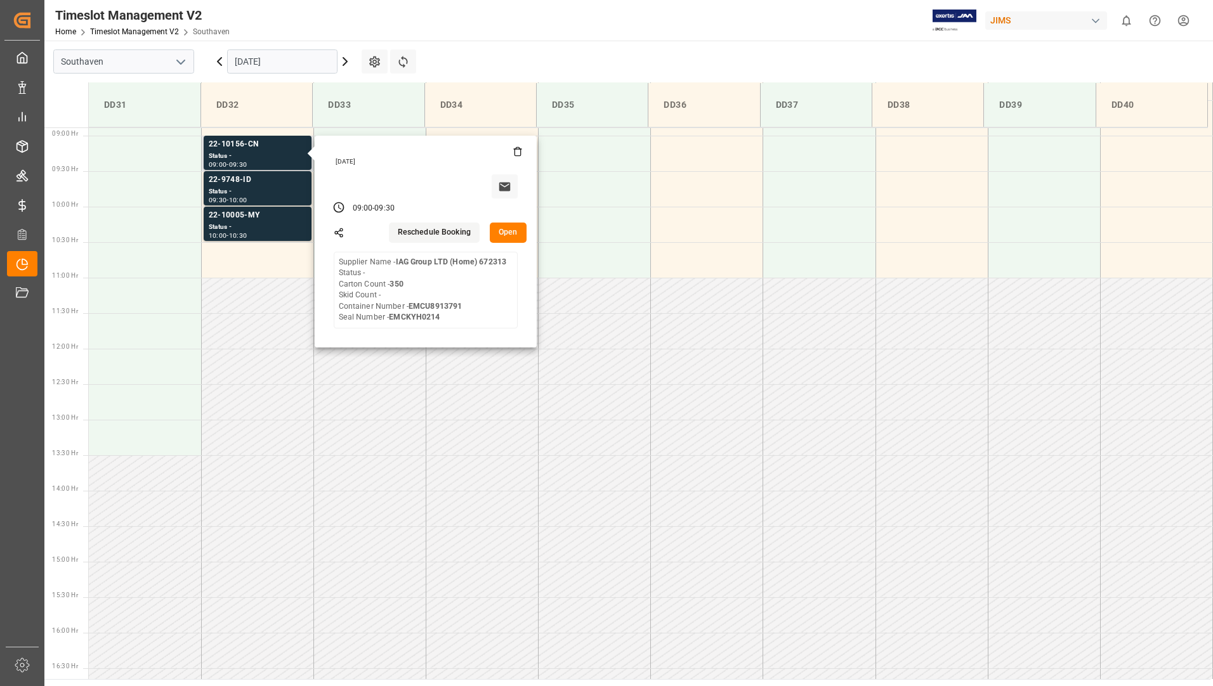
click at [508, 233] on button "Open" at bounding box center [508, 233] width 37 height 20
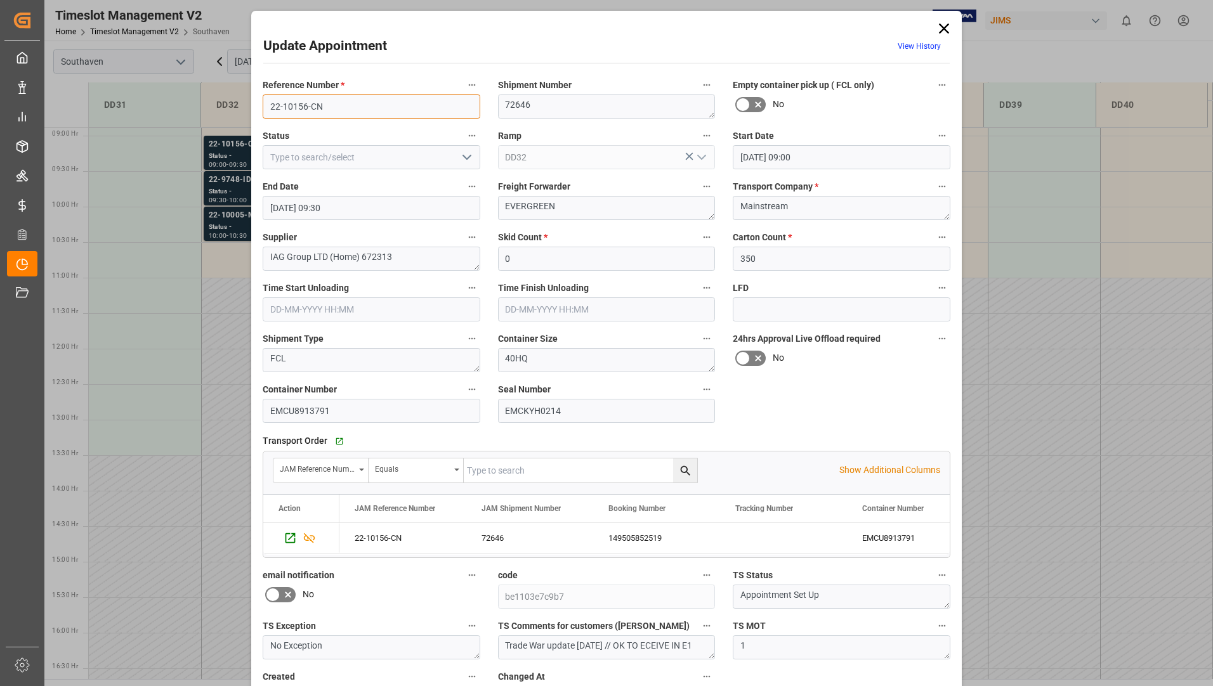
drag, startPoint x: 268, startPoint y: 107, endPoint x: 322, endPoint y: 106, distance: 53.3
click at [322, 106] on input "22-10156-CN" at bounding box center [372, 107] width 218 height 24
click at [941, 29] on icon at bounding box center [944, 28] width 10 height 10
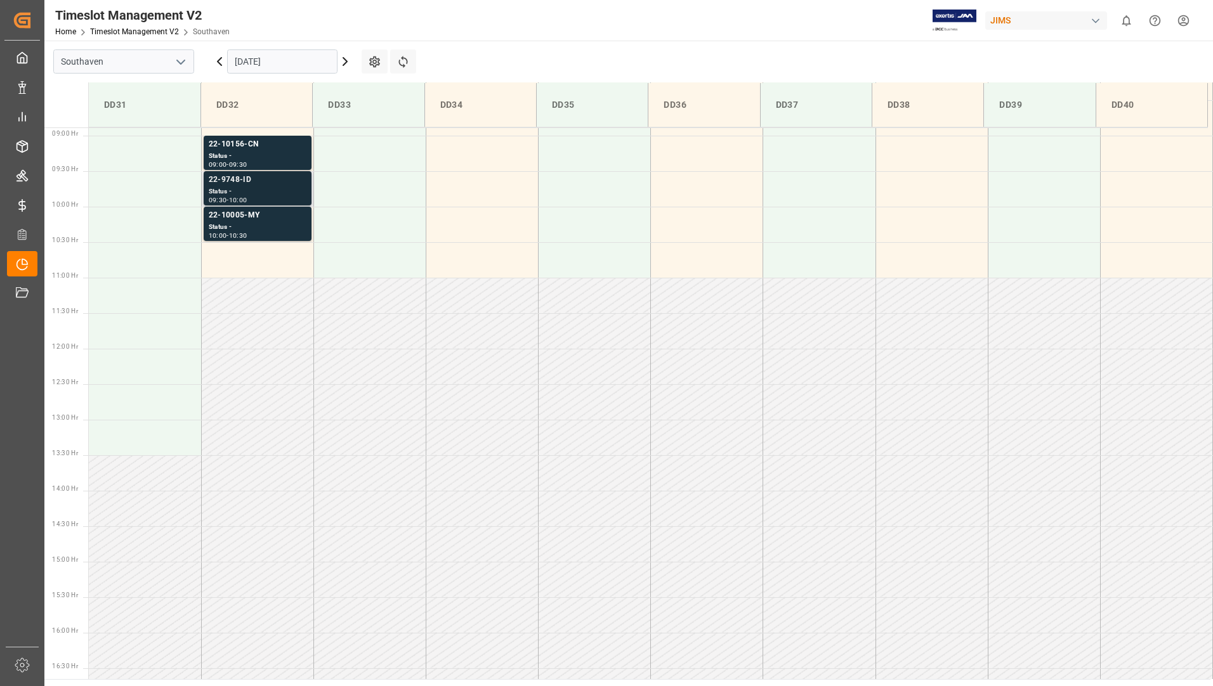
click at [259, 187] on div "Status -" at bounding box center [258, 191] width 98 height 11
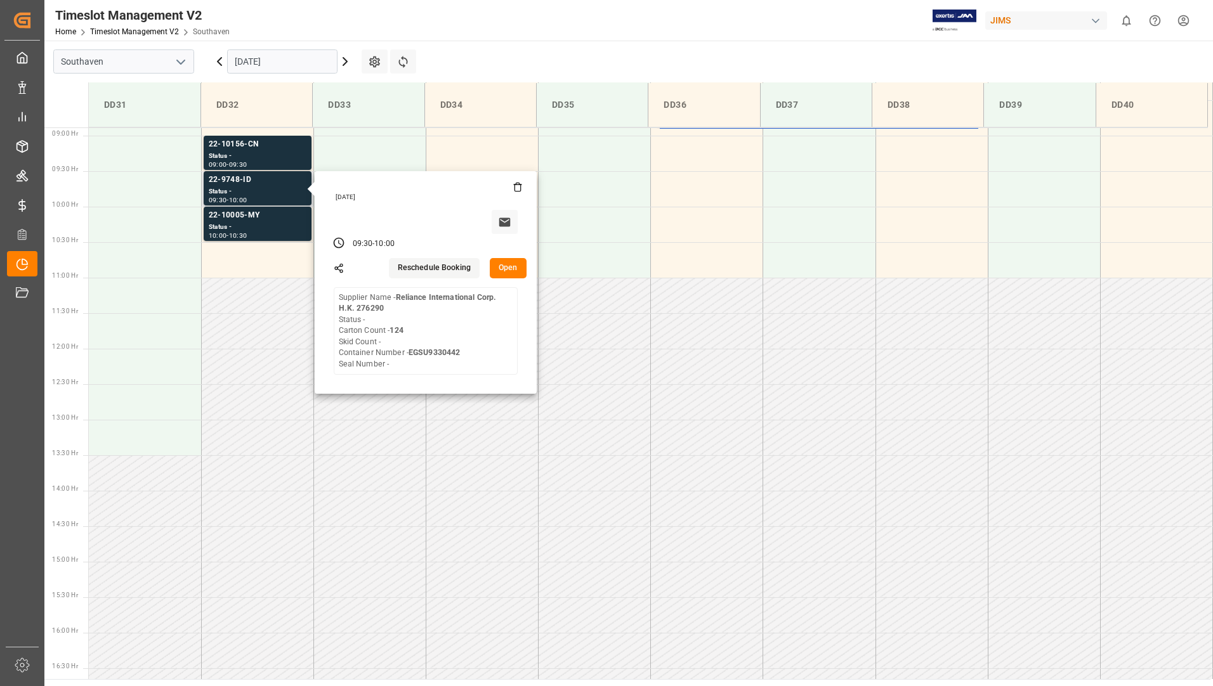
click at [518, 261] on button "Open" at bounding box center [508, 268] width 37 height 20
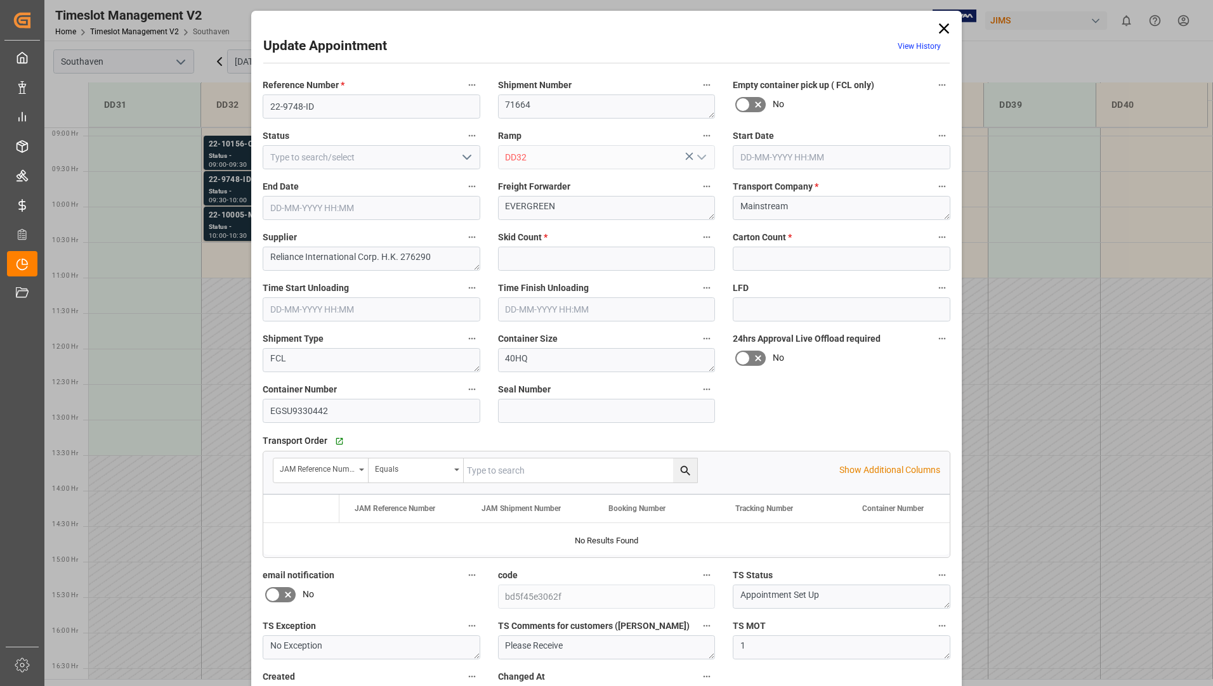
type input "0"
type input "124"
type input "[DATE] 09:30"
type input "[DATE] 10:00"
type input "[DATE] 15:00"
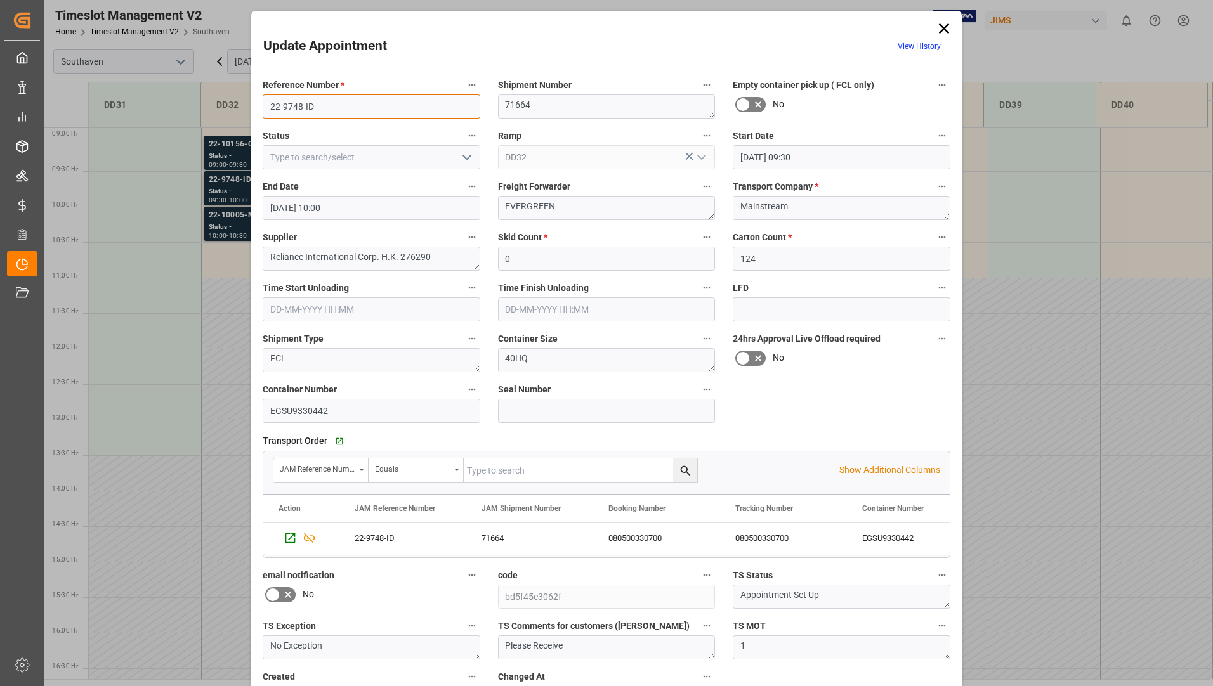
drag, startPoint x: 263, startPoint y: 105, endPoint x: 368, endPoint y: 105, distance: 105.3
click at [368, 105] on input "22-9748-ID" at bounding box center [372, 107] width 218 height 24
click at [943, 25] on icon at bounding box center [944, 29] width 18 height 18
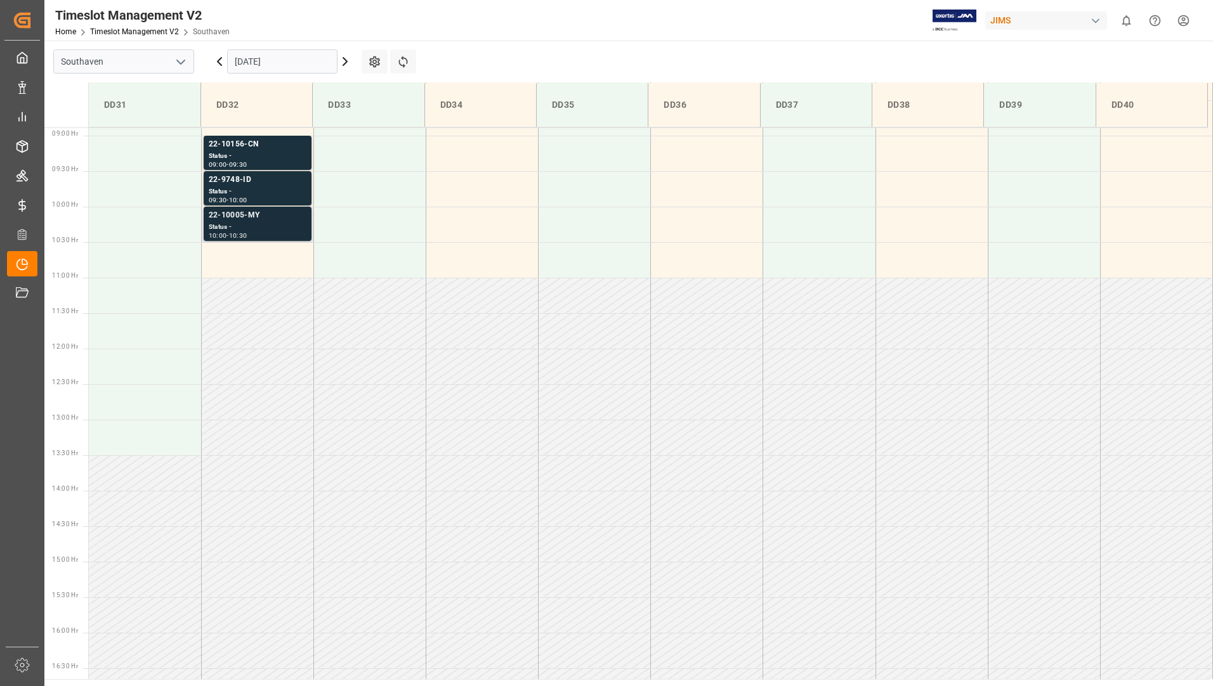
click at [279, 223] on div "Status -" at bounding box center [258, 227] width 98 height 11
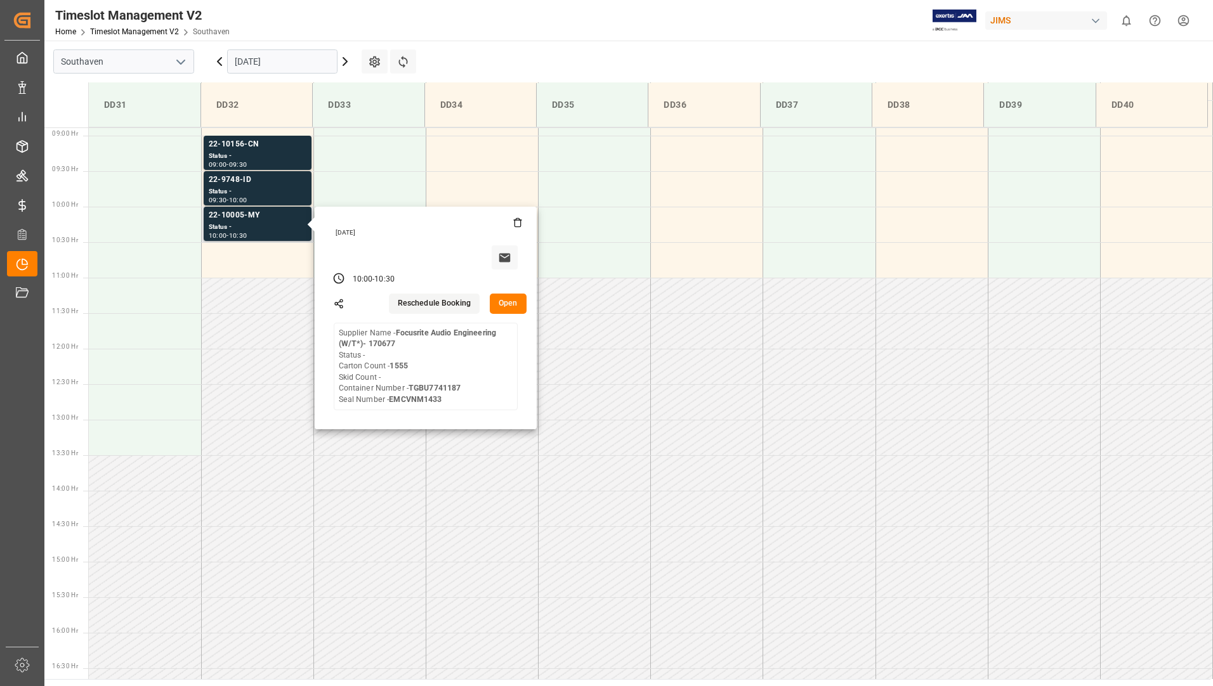
click at [500, 297] on button "Open" at bounding box center [508, 304] width 37 height 20
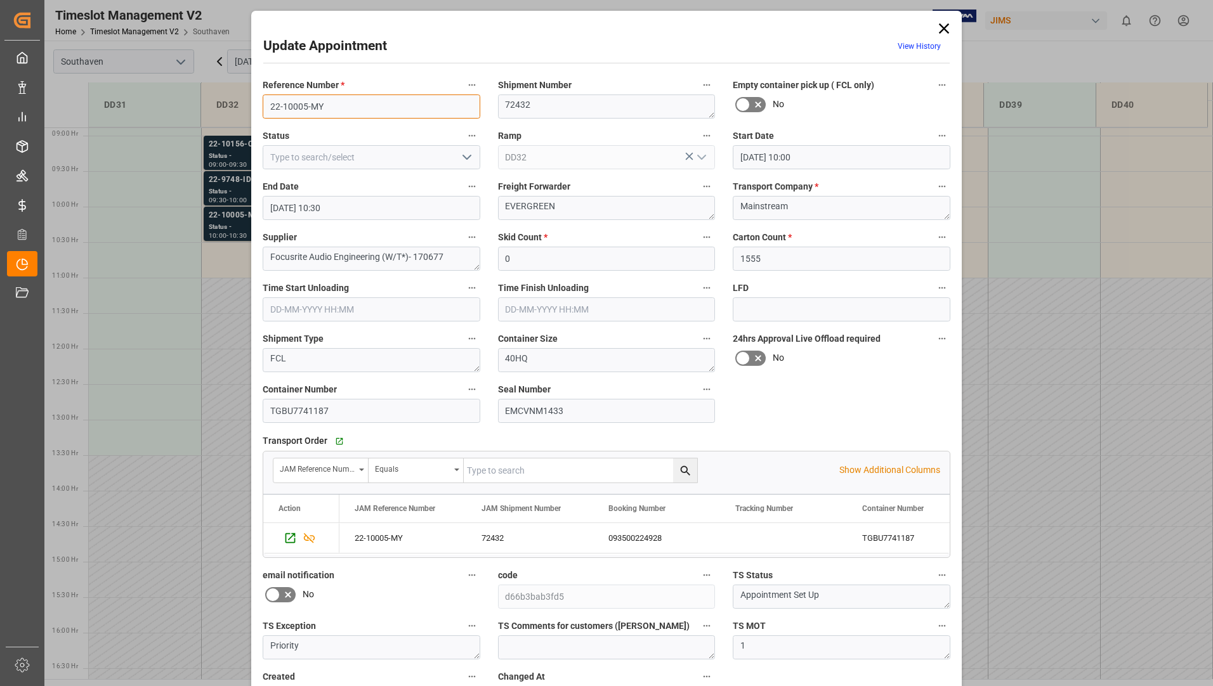
drag, startPoint x: 277, startPoint y: 107, endPoint x: 329, endPoint y: 101, distance: 52.3
click at [329, 101] on input "22-10005-MY" at bounding box center [372, 107] width 218 height 24
click at [942, 27] on icon at bounding box center [944, 29] width 18 height 18
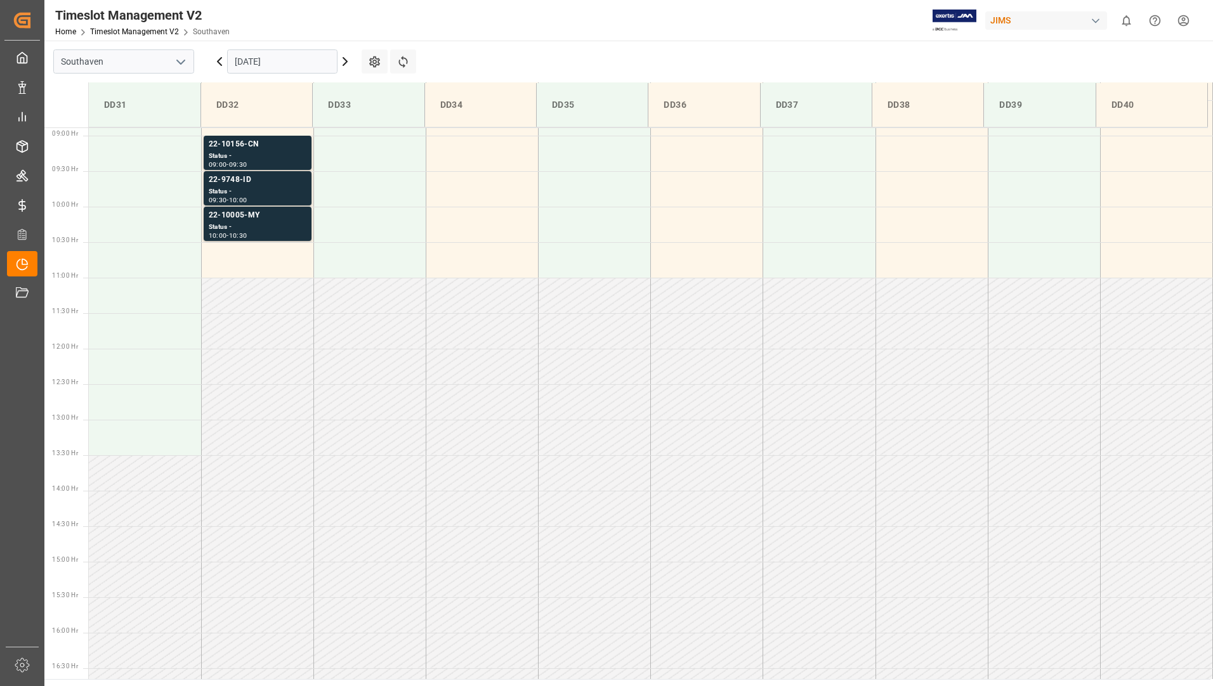
click at [290, 61] on input "[DATE]" at bounding box center [282, 61] width 110 height 24
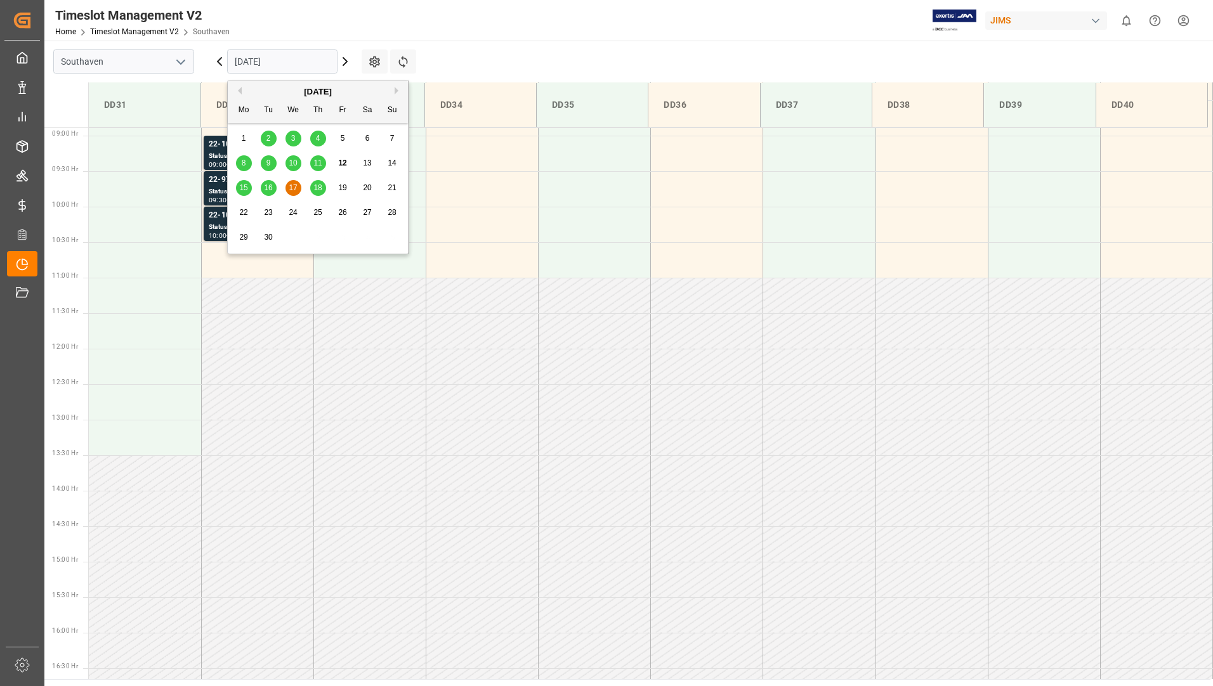
click at [322, 185] on span "18" at bounding box center [317, 187] width 8 height 9
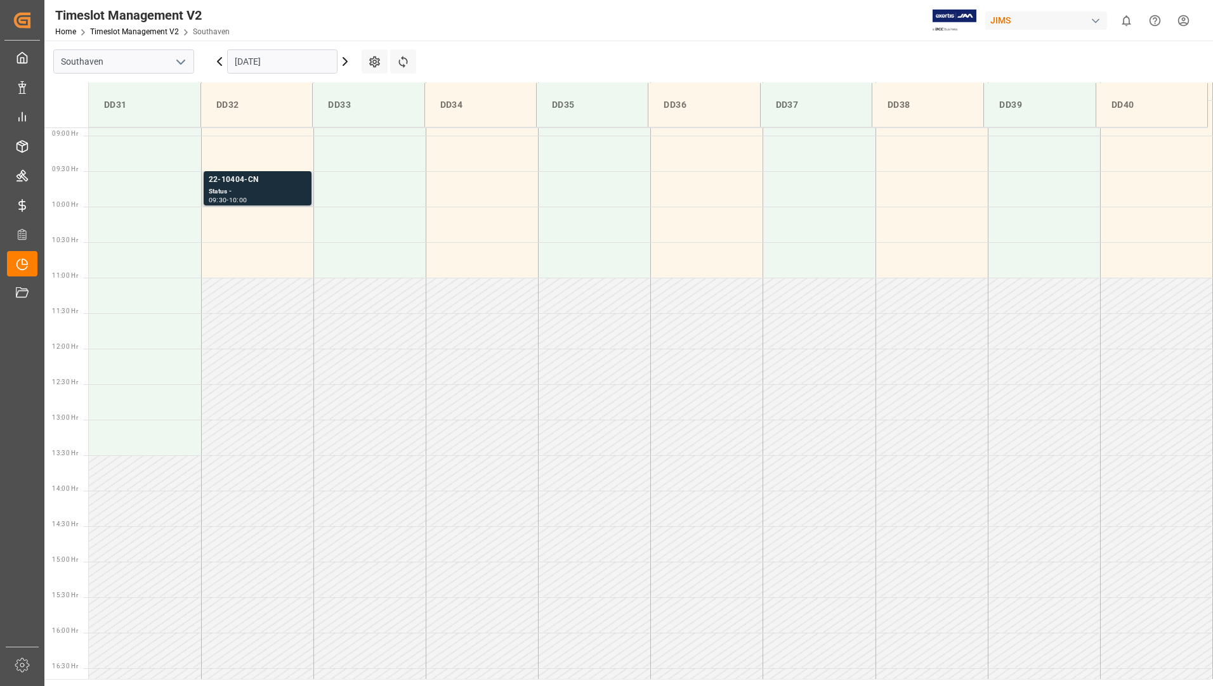
click at [268, 195] on div "Status -" at bounding box center [258, 191] width 98 height 11
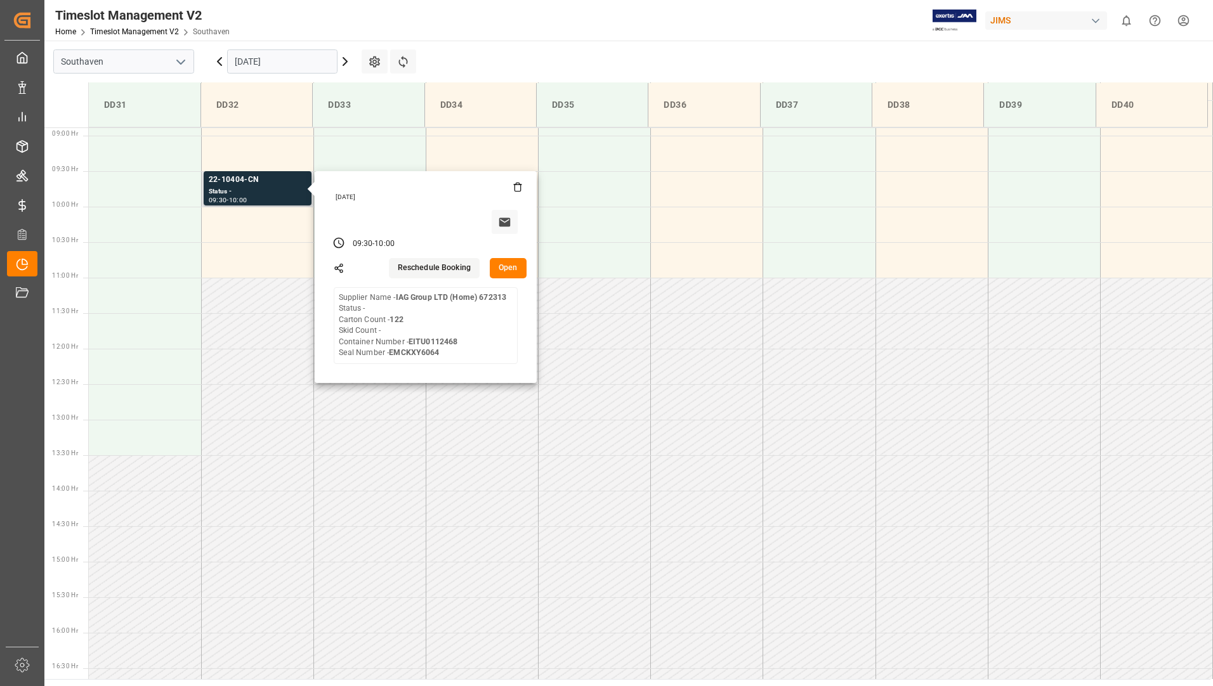
click at [509, 270] on button "Open" at bounding box center [508, 268] width 37 height 20
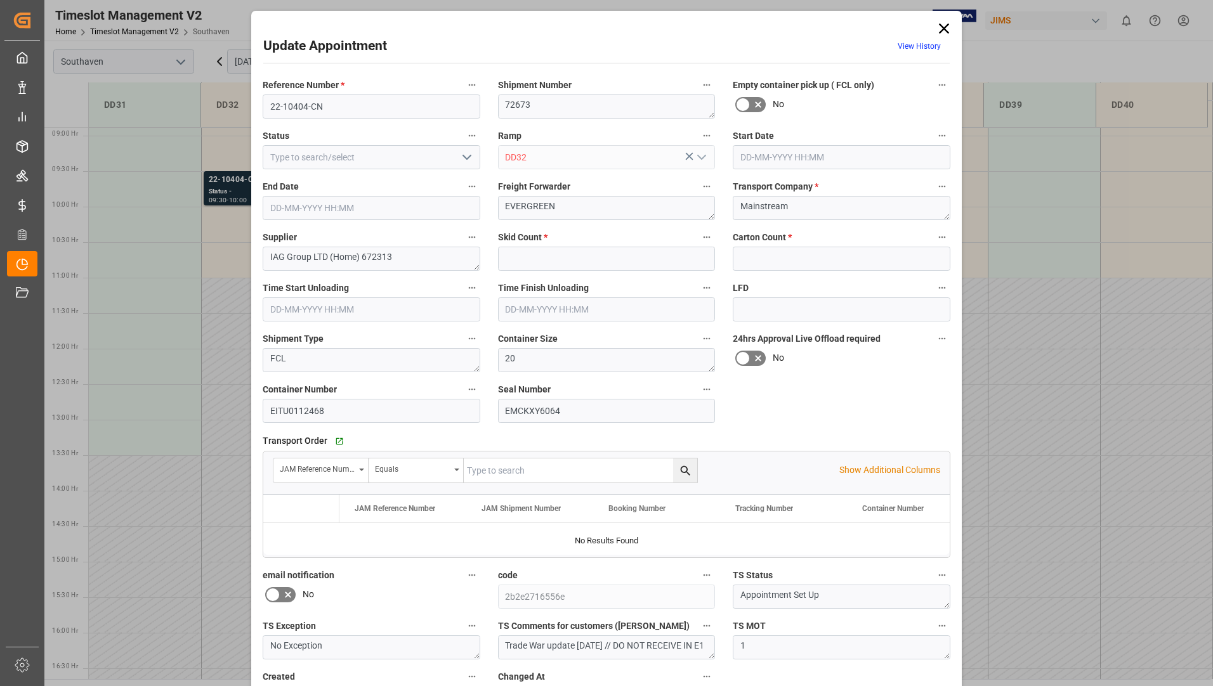
type input "0"
type input "122"
type input "[DATE] 09:30"
type input "[DATE] 10:00"
type input "[DATE] 15:13"
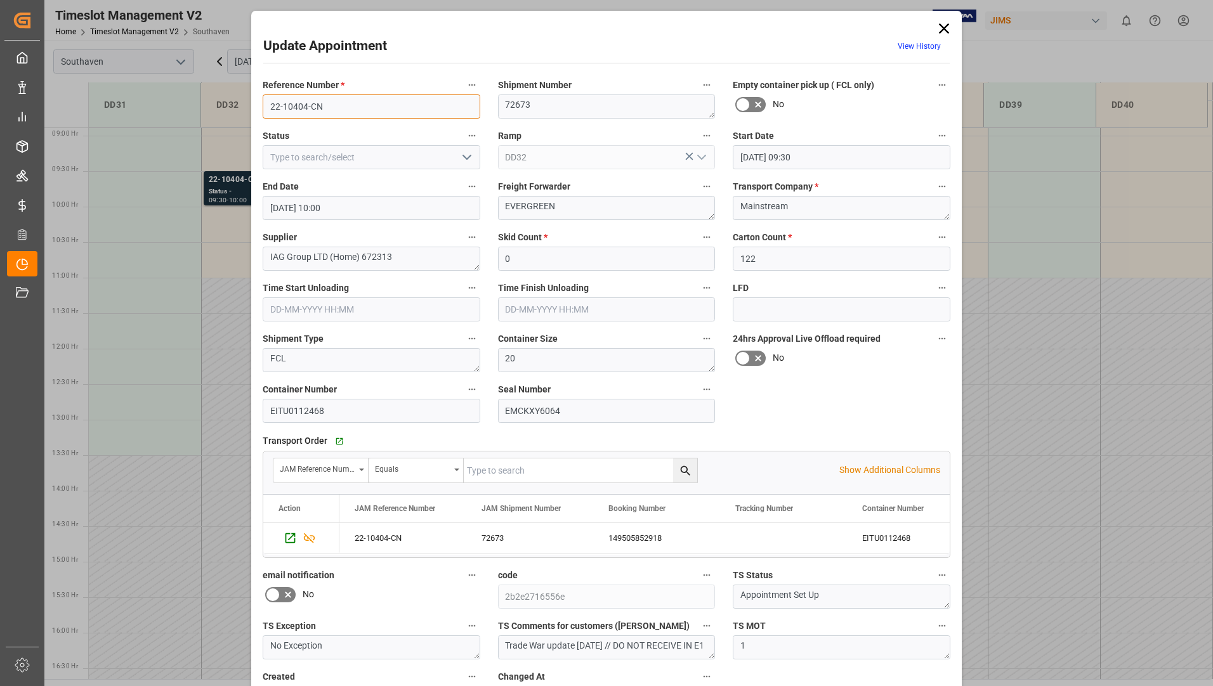
drag, startPoint x: 263, startPoint y: 105, endPoint x: 343, endPoint y: 110, distance: 80.1
click at [343, 110] on input "22-10404-CN" at bounding box center [372, 107] width 218 height 24
